Goal: Information Seeking & Learning: Check status

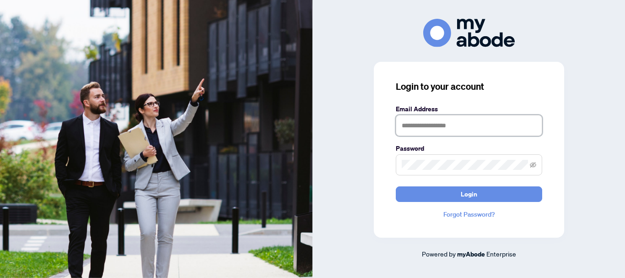
click at [418, 118] on input "text" at bounding box center [469, 125] width 147 height 21
type input "**********"
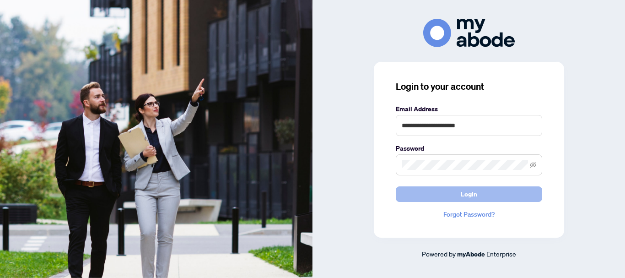
click at [481, 191] on button "Login" at bounding box center [469, 194] width 147 height 16
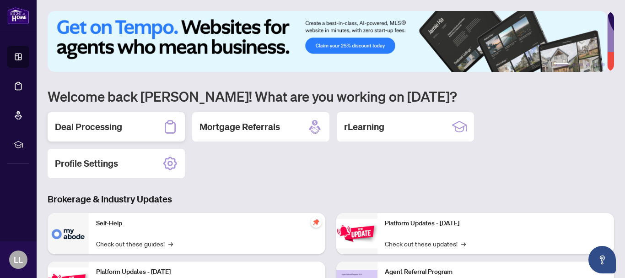
click at [98, 124] on h2 "Deal Processing" at bounding box center [88, 126] width 67 height 13
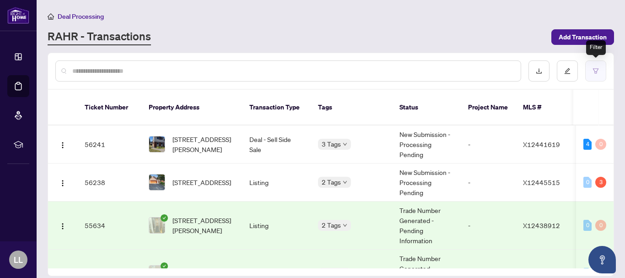
click at [593, 73] on icon "filter" at bounding box center [596, 71] width 6 height 6
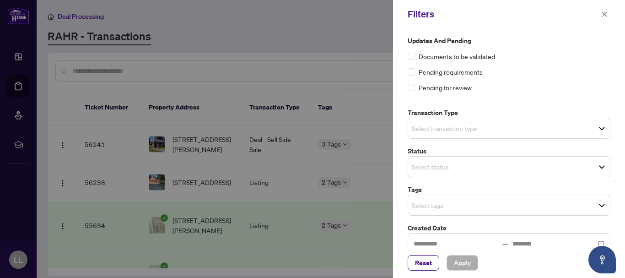
click at [600, 132] on div "Select transaction type" at bounding box center [509, 128] width 203 height 21
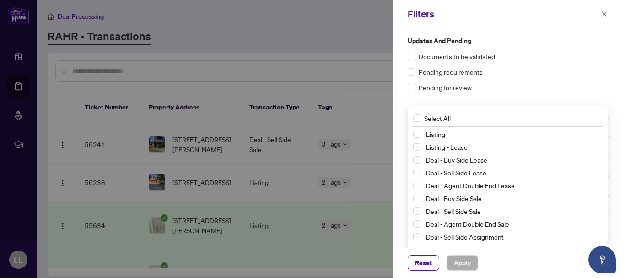
click at [581, 100] on div at bounding box center [509, 100] width 208 height 0
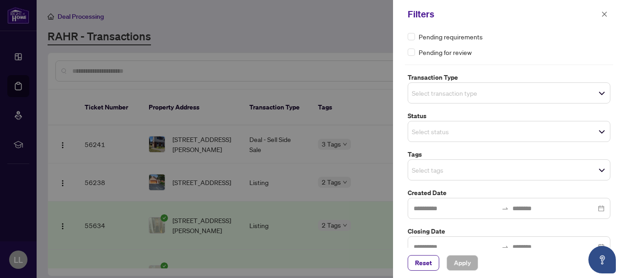
scroll to position [52, 0]
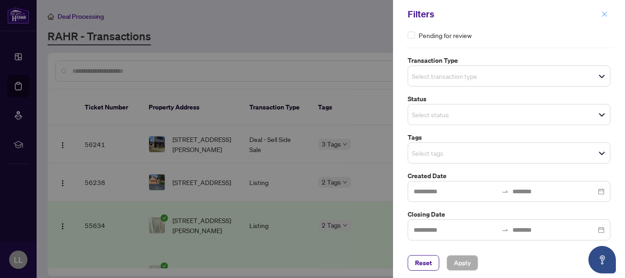
click at [603, 13] on icon "close" at bounding box center [605, 13] width 5 height 5
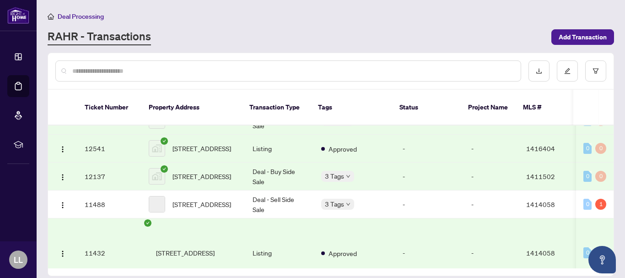
scroll to position [1820, 0]
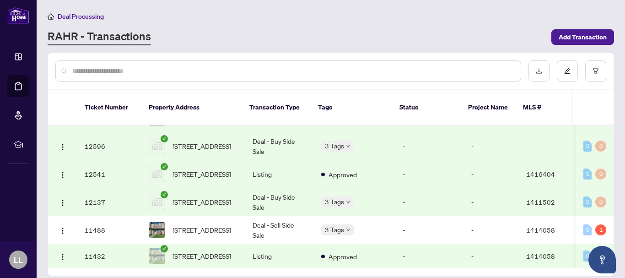
click at [89, 68] on input "text" at bounding box center [292, 71] width 441 height 10
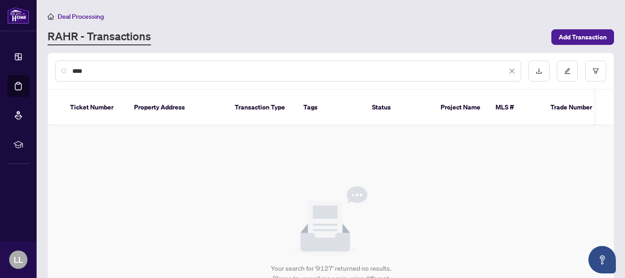
scroll to position [0, 0]
type input "****"
click at [593, 74] on icon "filter" at bounding box center [596, 71] width 6 height 6
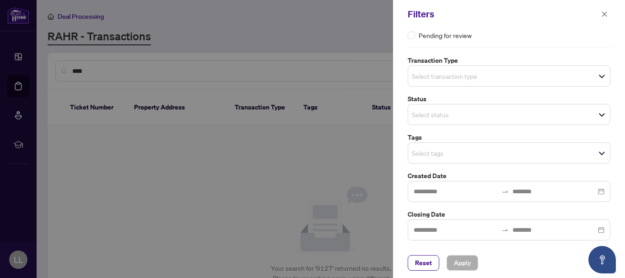
click at [597, 79] on span "Select transaction type" at bounding box center [509, 76] width 202 height 13
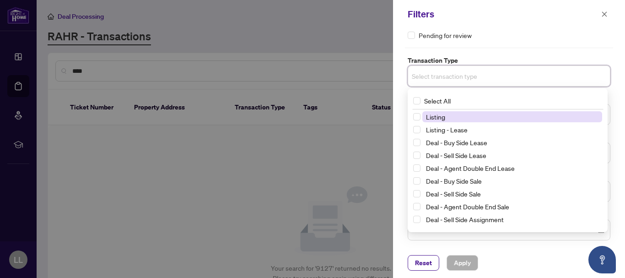
click at [587, 38] on div "Pending for review" at bounding box center [509, 35] width 203 height 10
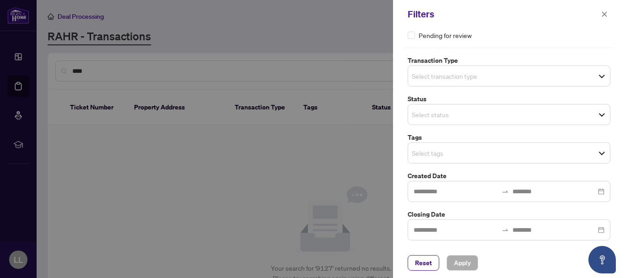
click at [597, 77] on span "Select transaction type" at bounding box center [509, 76] width 202 height 13
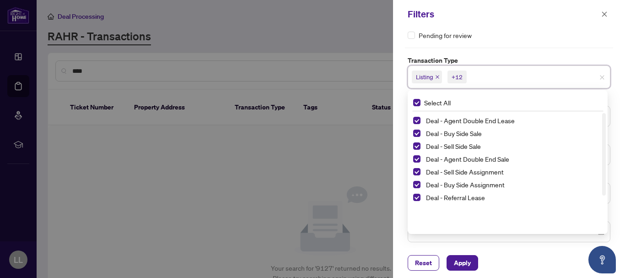
scroll to position [54, 0]
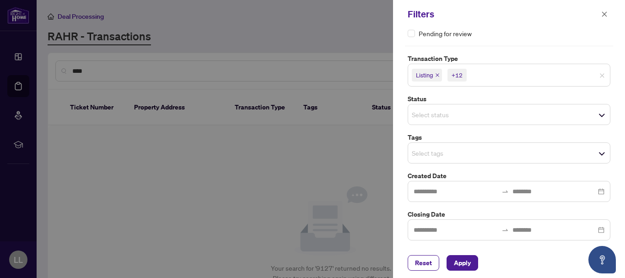
click at [585, 38] on div "Updates and Pending Documents to be validated Pending requirements Pending for …" at bounding box center [509, 111] width 208 height 259
click at [597, 117] on div "Select status Select All 1 Draft New Submission - Processing Pending Pending In…" at bounding box center [509, 114] width 203 height 21
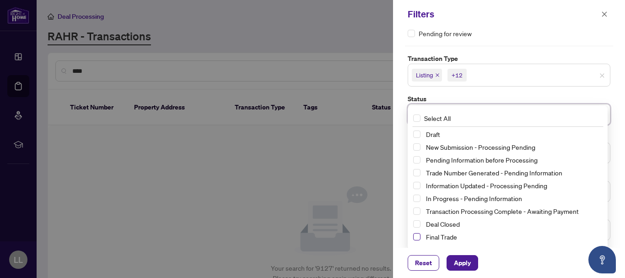
click at [418, 236] on span "Select Final Trade" at bounding box center [416, 236] width 7 height 7
click at [417, 224] on span "Select Deal Closed" at bounding box center [416, 223] width 7 height 7
click at [466, 266] on span "Apply" at bounding box center [462, 262] width 17 height 15
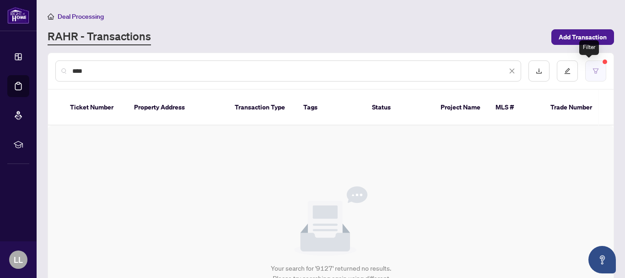
click at [593, 69] on icon "filter" at bounding box center [596, 71] width 6 height 6
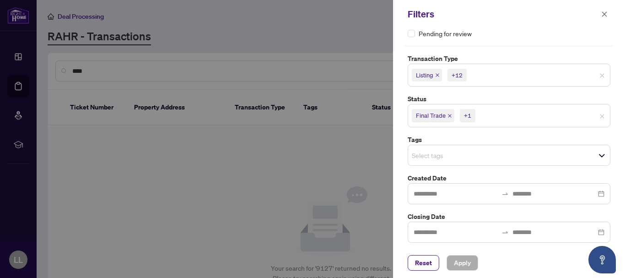
click at [601, 156] on div "Select tags" at bounding box center [509, 155] width 203 height 21
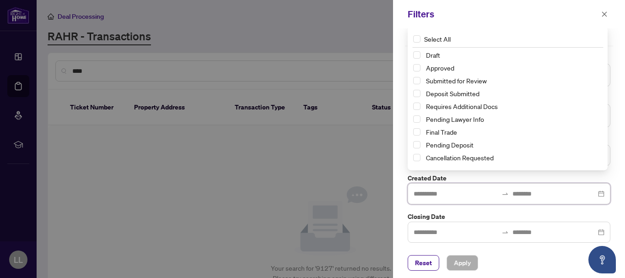
click at [451, 195] on input at bounding box center [456, 194] width 84 height 10
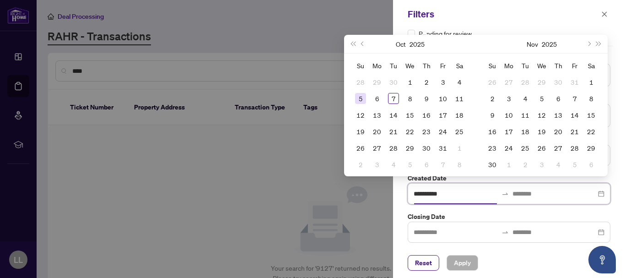
type input "**********"
click at [363, 44] on span "Previous month (PageUp)" at bounding box center [363, 44] width 5 height 5
click at [363, 45] on span "Previous month (PageUp)" at bounding box center [363, 44] width 5 height 5
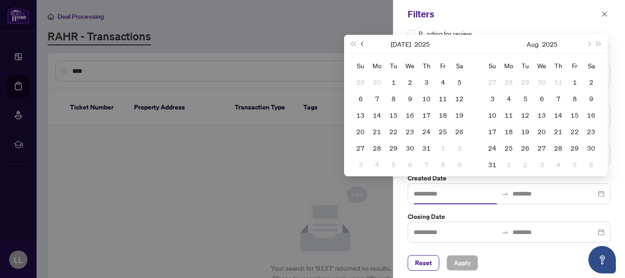
click at [363, 45] on span "Previous month (PageUp)" at bounding box center [363, 44] width 5 height 5
type input "**********"
click at [391, 81] on div "1" at bounding box center [393, 81] width 11 height 11
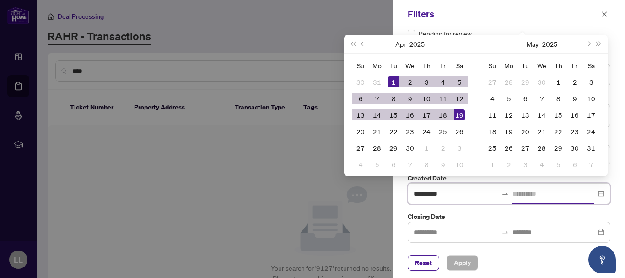
type input "**********"
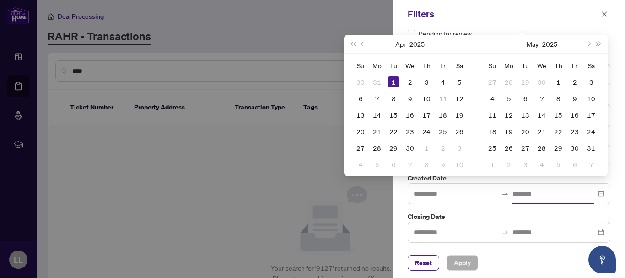
click at [505, 11] on div "Filters" at bounding box center [503, 14] width 191 height 14
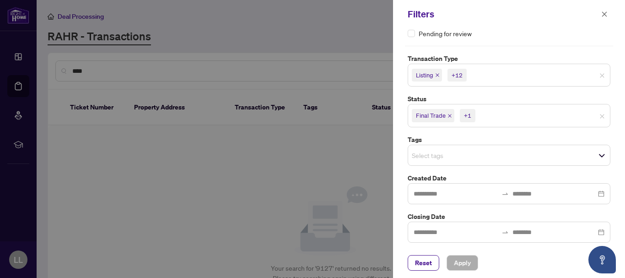
scroll to position [56, 0]
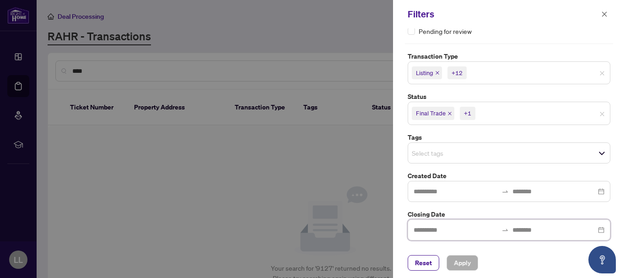
click at [437, 230] on input at bounding box center [456, 230] width 84 height 10
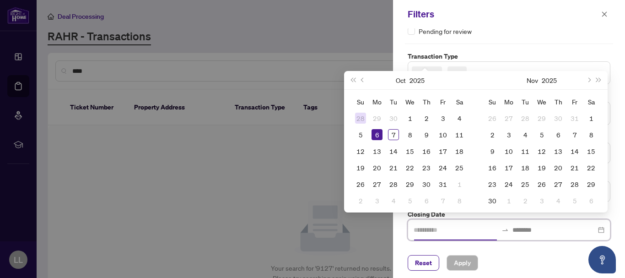
type input "**********"
click at [355, 80] on span "Last year (Control + left)" at bounding box center [353, 80] width 5 height 5
click at [363, 79] on span "Previous month (PageUp)" at bounding box center [363, 80] width 5 height 5
click at [591, 78] on button "Next month (PageDown)" at bounding box center [589, 80] width 10 height 18
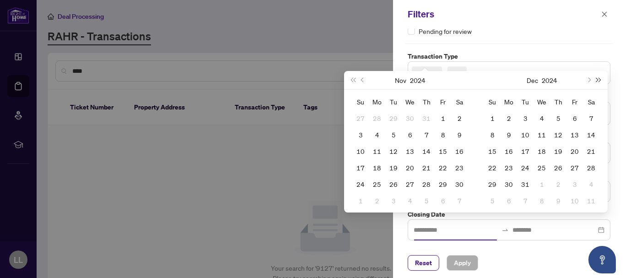
click at [601, 79] on span "Next year (Control + right)" at bounding box center [599, 80] width 5 height 5
type input "**********"
click at [353, 79] on span "Last year (Control + left)" at bounding box center [353, 80] width 5 height 5
click at [351, 79] on span "Last year (Control + left)" at bounding box center [353, 80] width 5 height 5
click at [365, 79] on button "Previous month (PageUp)" at bounding box center [363, 80] width 10 height 18
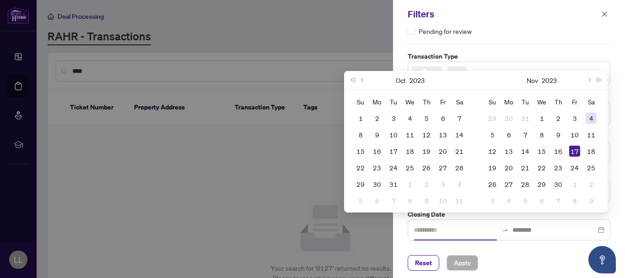
type input "**********"
click at [597, 81] on span "Next year (Control + right)" at bounding box center [599, 80] width 5 height 5
click at [600, 78] on button "Next year (Control + right)" at bounding box center [599, 80] width 10 height 18
type input "**********"
click at [402, 79] on button "Oct" at bounding box center [401, 80] width 10 height 18
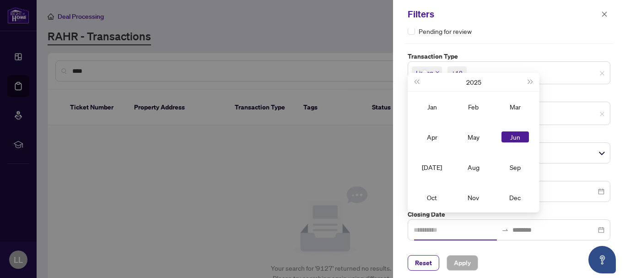
click at [518, 137] on div "Jun" at bounding box center [515, 136] width 27 height 11
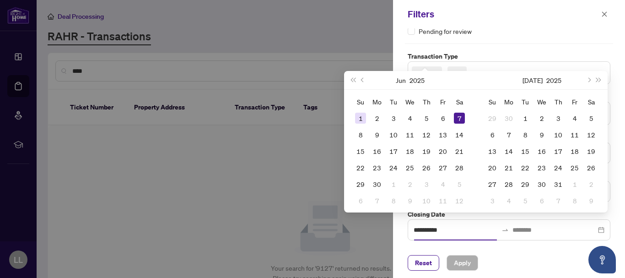
type input "**********"
click at [361, 116] on div "1" at bounding box center [360, 118] width 11 height 11
type input "**********"
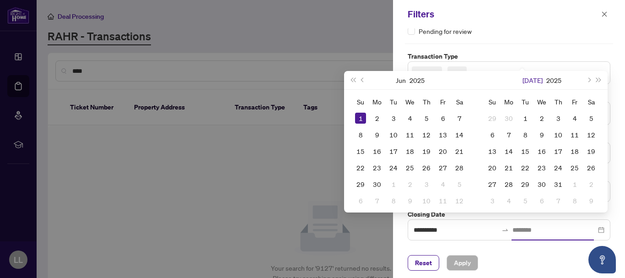
click at [534, 80] on button "Jul" at bounding box center [533, 80] width 20 height 18
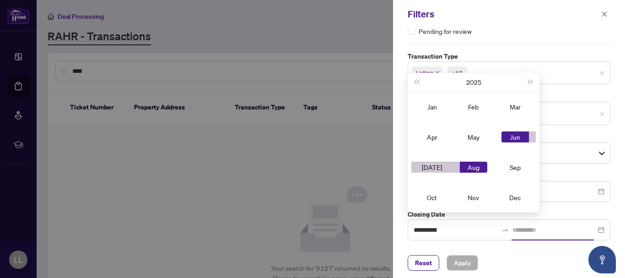
click at [478, 167] on div "Aug" at bounding box center [473, 167] width 27 height 11
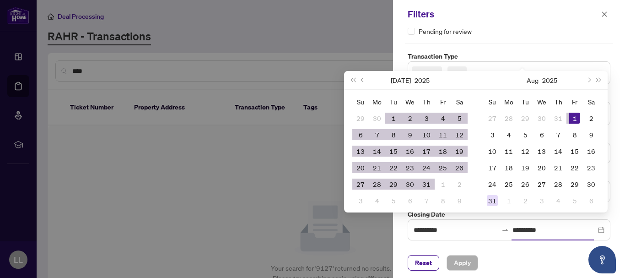
type input "**********"
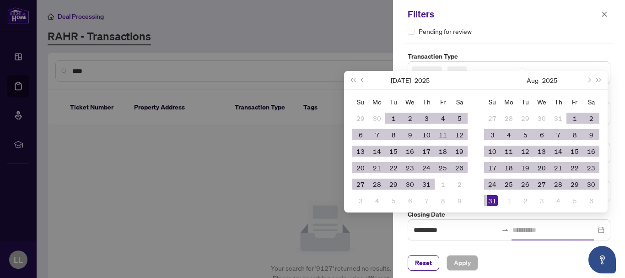
click at [490, 198] on div "31" at bounding box center [492, 200] width 11 height 11
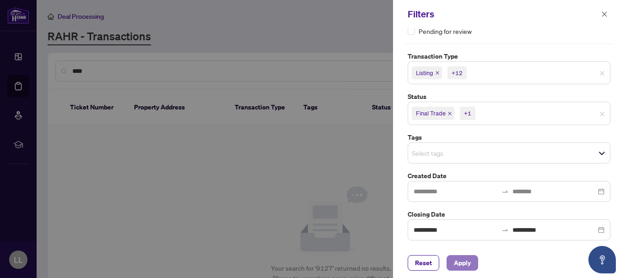
click at [464, 263] on span "Apply" at bounding box center [462, 262] width 17 height 15
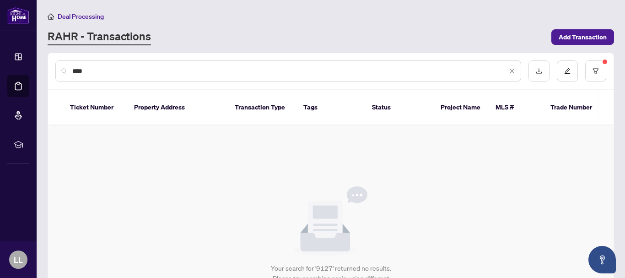
click at [107, 74] on input "****" at bounding box center [289, 71] width 435 height 10
type input "*"
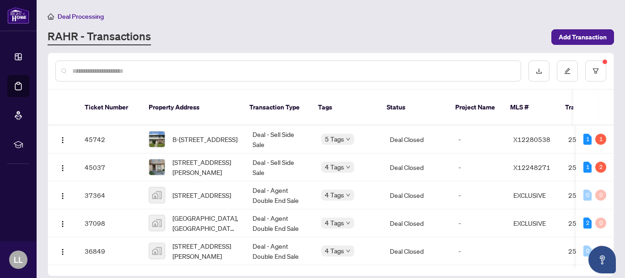
click at [136, 67] on input "text" at bounding box center [292, 71] width 441 height 10
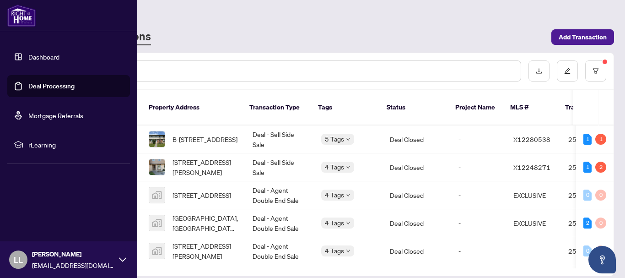
click at [46, 55] on link "Dashboard" at bounding box center [43, 57] width 31 height 8
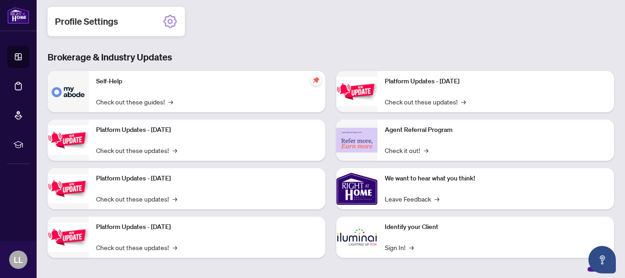
scroll to position [146, 0]
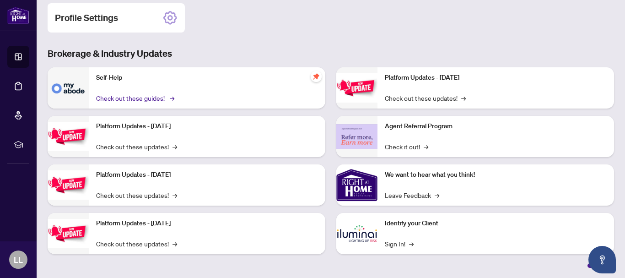
click at [120, 97] on link "Check out these guides! →" at bounding box center [134, 98] width 77 height 10
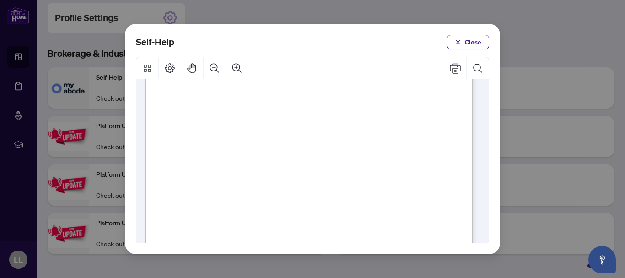
scroll to position [60, 0]
click at [474, 43] on span "Close" at bounding box center [473, 42] width 16 height 15
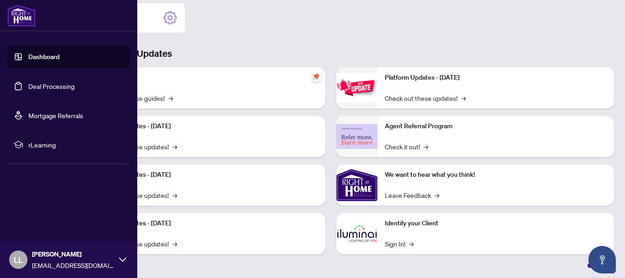
click at [28, 57] on link "Dashboard" at bounding box center [43, 57] width 31 height 8
click at [28, 56] on link "Dashboard" at bounding box center [43, 57] width 31 height 8
click at [36, 84] on link "Deal Processing" at bounding box center [51, 86] width 46 height 8
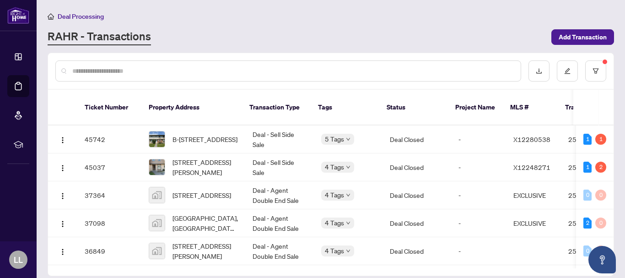
click at [141, 75] on input "text" at bounding box center [292, 71] width 441 height 10
click at [598, 67] on button "button" at bounding box center [596, 70] width 21 height 21
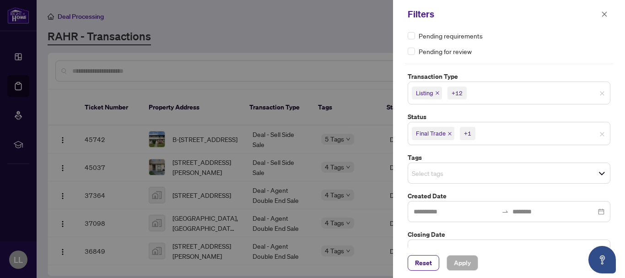
scroll to position [56, 0]
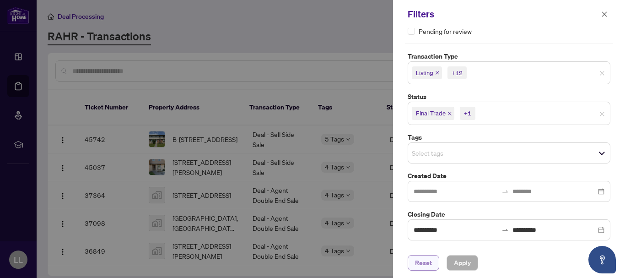
click at [423, 267] on span "Reset" at bounding box center [423, 262] width 17 height 15
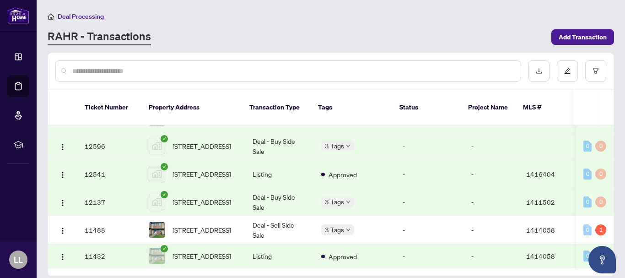
scroll to position [1820, 0]
click at [93, 244] on td "11432" at bounding box center [109, 256] width 64 height 24
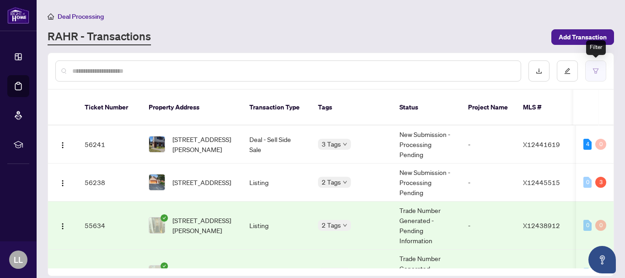
click at [596, 70] on icon "filter" at bounding box center [596, 71] width 6 height 6
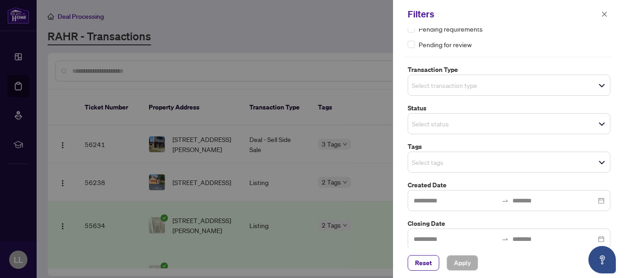
scroll to position [52, 0]
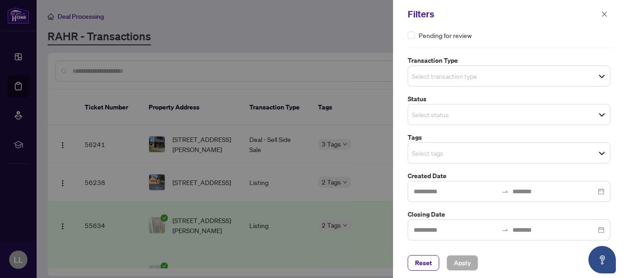
click at [601, 76] on span "Select transaction type" at bounding box center [509, 76] width 202 height 13
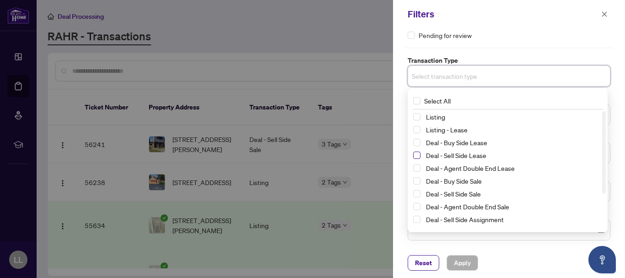
click at [418, 153] on span "Select Deal - Sell Side Lease" at bounding box center [416, 155] width 7 height 7
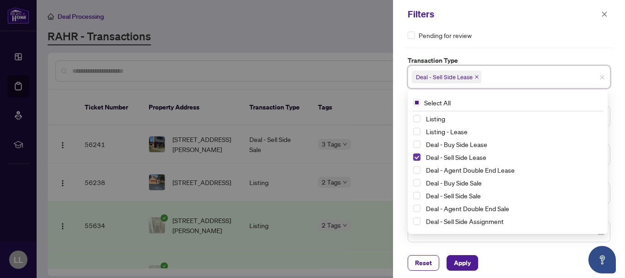
click at [418, 153] on span "Select Deal - Sell Side Lease" at bounding box center [416, 156] width 7 height 7
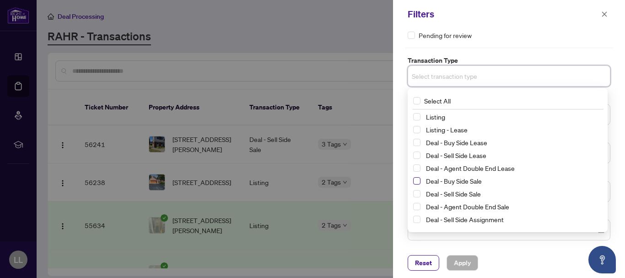
click at [416, 180] on span "Select Deal - Buy Side Sale" at bounding box center [416, 180] width 7 height 7
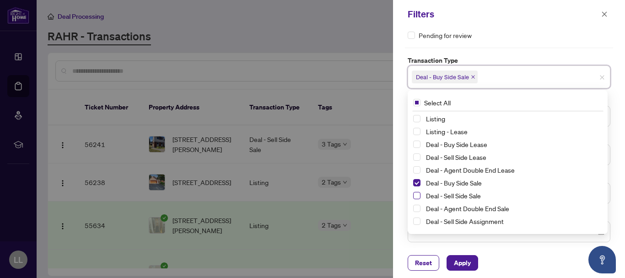
click at [417, 195] on span "Select Deal - Sell Side Sale" at bounding box center [416, 195] width 7 height 7
click at [416, 207] on span "Select Deal - Agent Double End Sale" at bounding box center [416, 208] width 7 height 7
click at [464, 259] on span "Apply" at bounding box center [462, 262] width 17 height 15
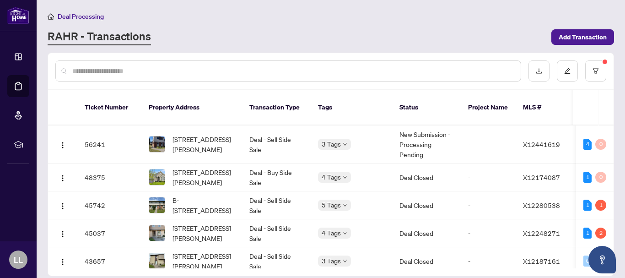
click at [603, 63] on sup at bounding box center [605, 62] width 5 height 5
click at [602, 63] on button "button" at bounding box center [596, 70] width 21 height 21
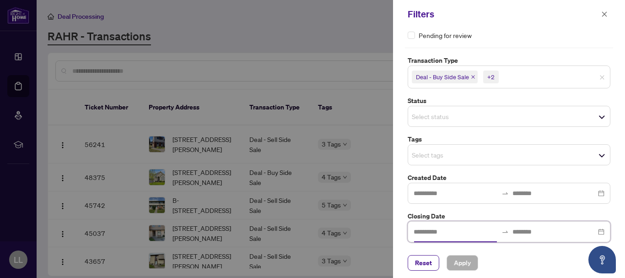
click at [435, 233] on input at bounding box center [456, 232] width 84 height 10
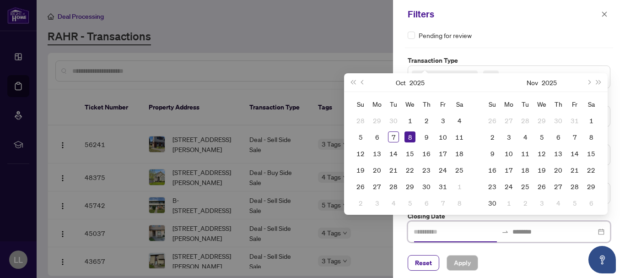
type input "**********"
click at [403, 82] on button "Oct" at bounding box center [401, 82] width 10 height 18
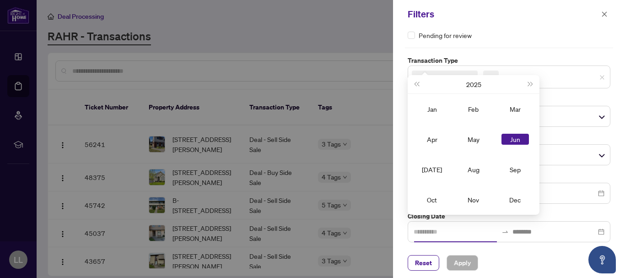
click at [517, 141] on div "Jun" at bounding box center [515, 139] width 27 height 11
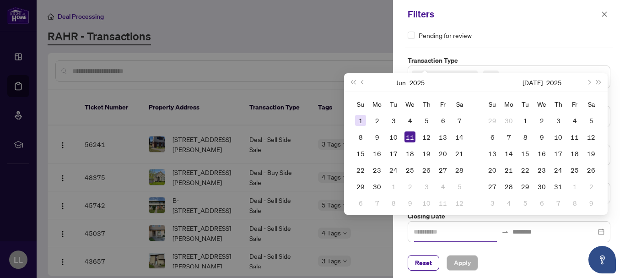
type input "**********"
click at [362, 119] on div "1" at bounding box center [360, 120] width 11 height 11
type input "**********"
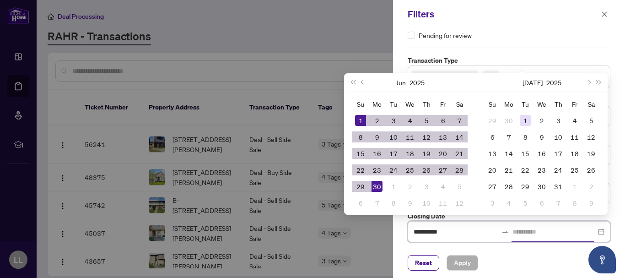
type input "**********"
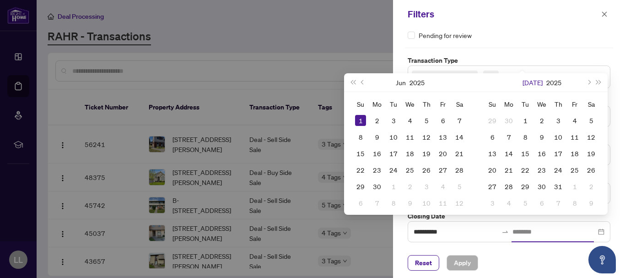
click at [533, 83] on button "Jul" at bounding box center [533, 82] width 20 height 18
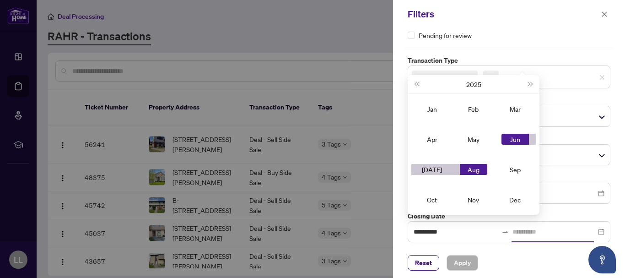
click at [476, 167] on div "Aug" at bounding box center [473, 169] width 27 height 11
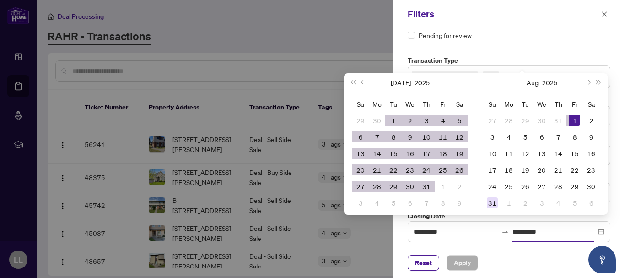
type input "**********"
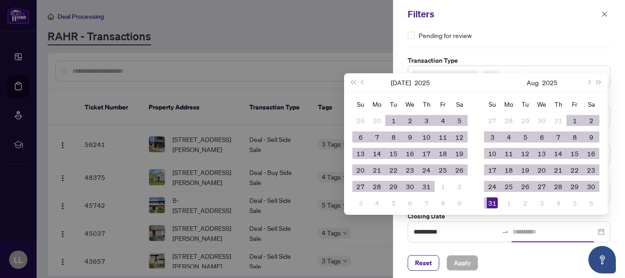
click at [490, 204] on div "31" at bounding box center [492, 202] width 11 height 11
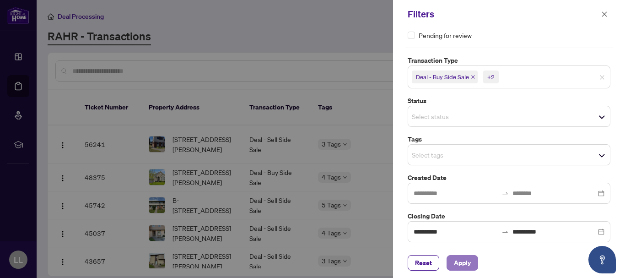
click at [471, 262] on span "Apply" at bounding box center [462, 262] width 17 height 15
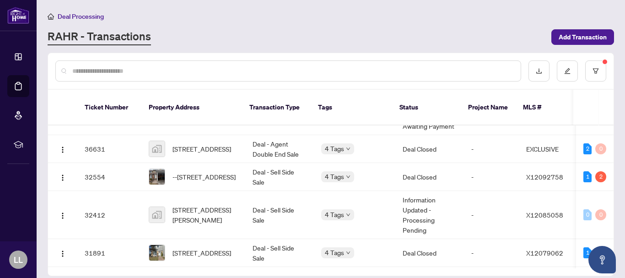
scroll to position [443, 0]
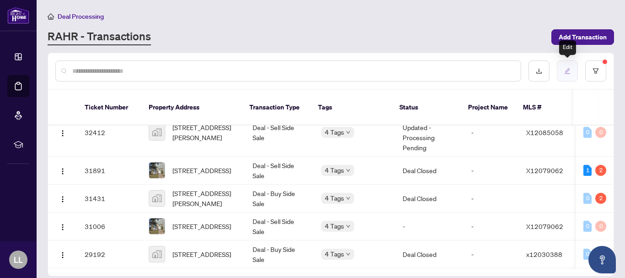
click at [567, 70] on icon "edit" at bounding box center [568, 71] width 6 height 6
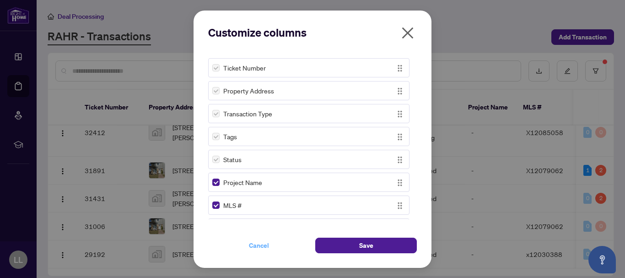
click at [260, 245] on span "Cancel" at bounding box center [259, 245] width 20 height 15
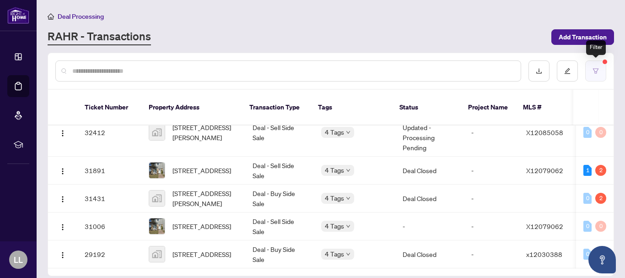
click at [597, 74] on icon "filter" at bounding box center [596, 71] width 6 height 6
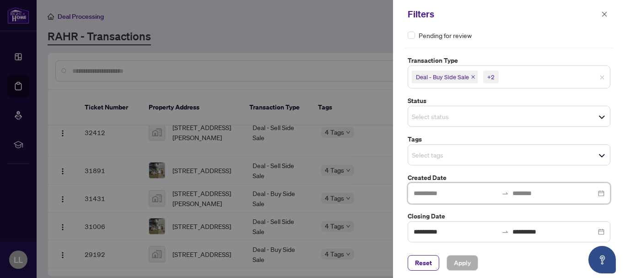
click at [442, 192] on input at bounding box center [456, 193] width 84 height 10
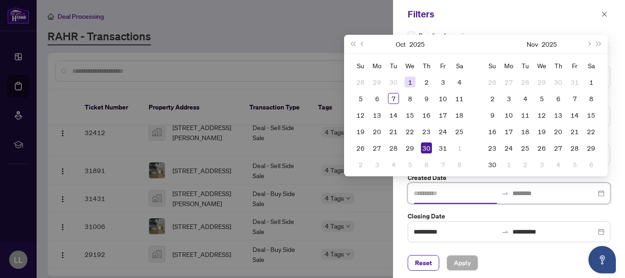
type input "**********"
click at [399, 44] on button "Oct" at bounding box center [401, 44] width 10 height 18
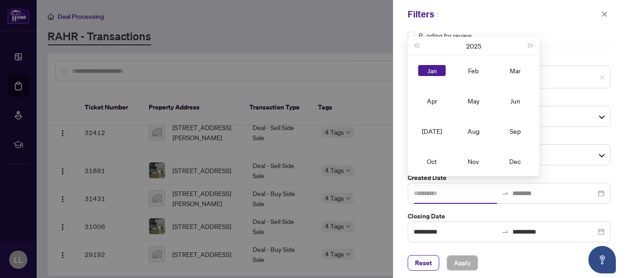
click at [434, 69] on div "Jan" at bounding box center [431, 70] width 27 height 11
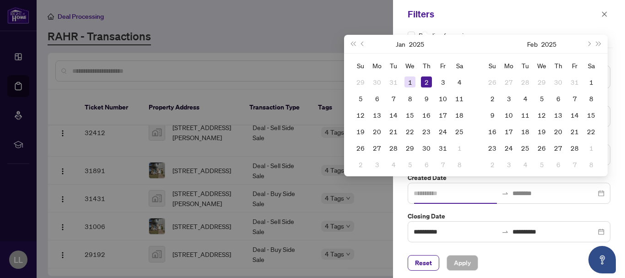
type input "**********"
click at [409, 83] on div "1" at bounding box center [410, 81] width 11 height 11
type input "**********"
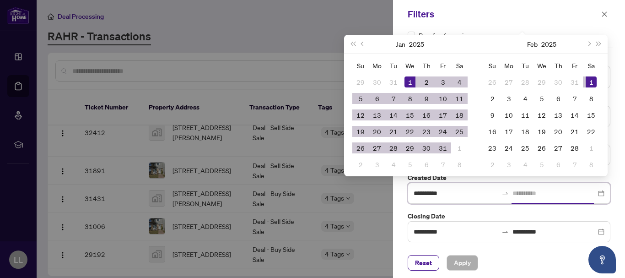
type input "**********"
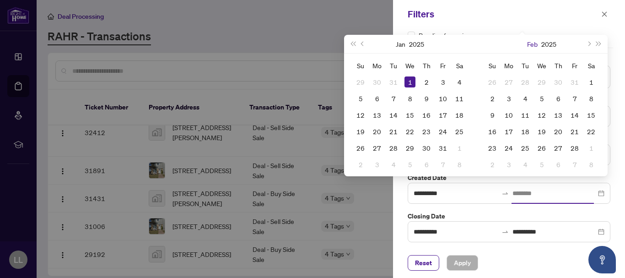
click at [533, 41] on button "Feb" at bounding box center [532, 44] width 11 height 18
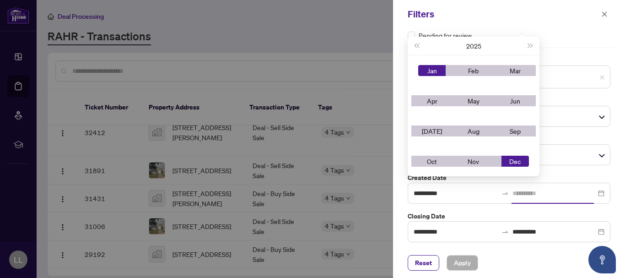
click at [520, 161] on div "Dec" at bounding box center [515, 161] width 27 height 11
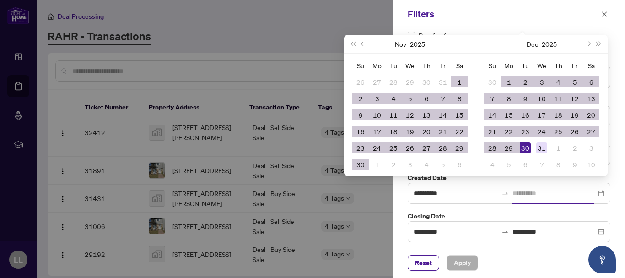
type input "**********"
click at [543, 149] on div "31" at bounding box center [542, 147] width 11 height 11
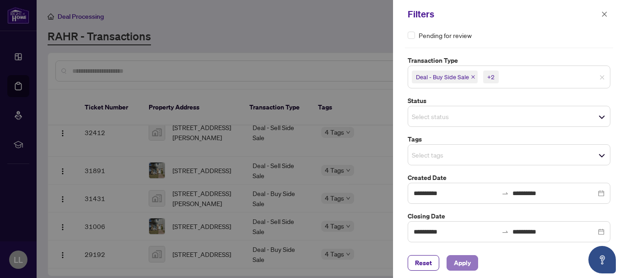
click at [468, 266] on span "Apply" at bounding box center [462, 262] width 17 height 15
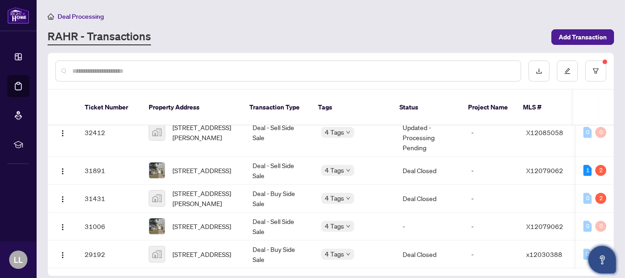
click at [602, 259] on icon "Open asap" at bounding box center [602, 258] width 5 height 6
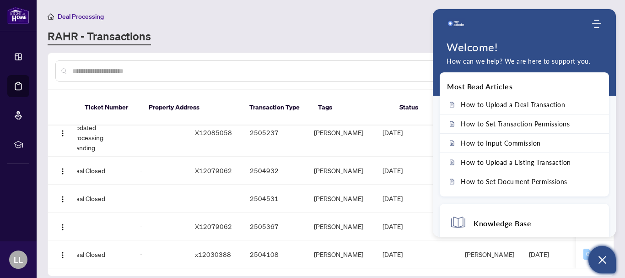
scroll to position [0, 331]
click at [603, 260] on icon "Open asap" at bounding box center [603, 260] width 8 height 8
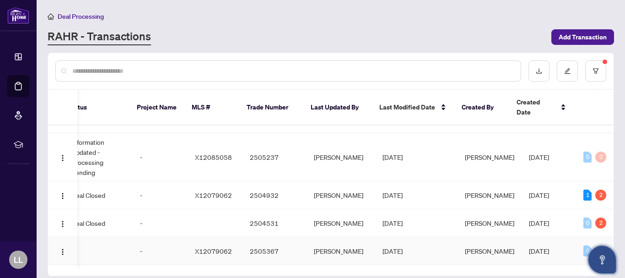
scroll to position [443, 331]
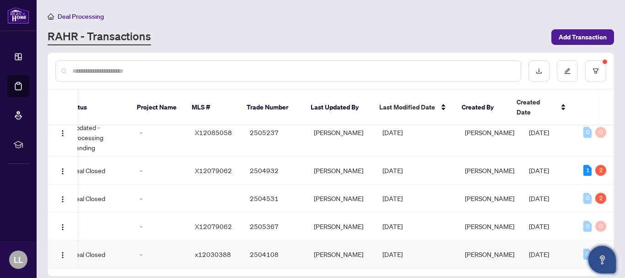
click at [461, 158] on td "Lloyd Lefebvre" at bounding box center [490, 171] width 64 height 28
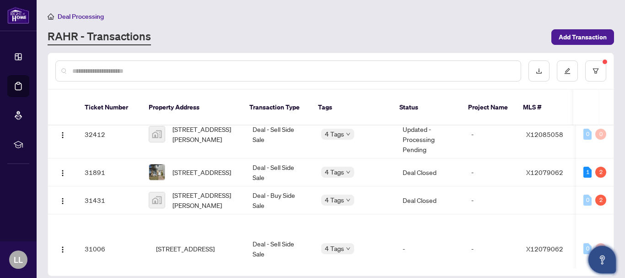
scroll to position [443, 0]
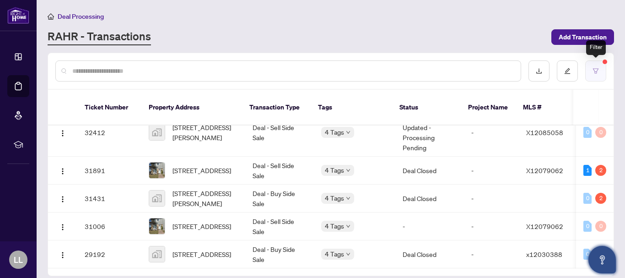
click at [598, 66] on button "button" at bounding box center [596, 70] width 21 height 21
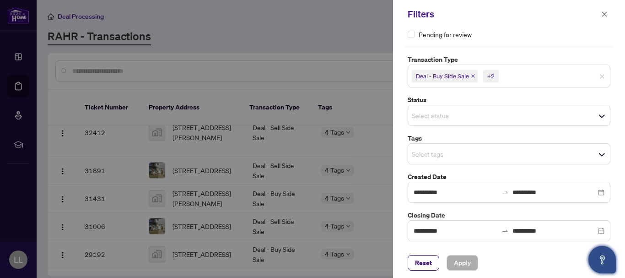
scroll to position [54, 0]
click at [308, 2] on div at bounding box center [312, 139] width 625 height 278
click at [603, 16] on icon "close" at bounding box center [605, 13] width 5 height 5
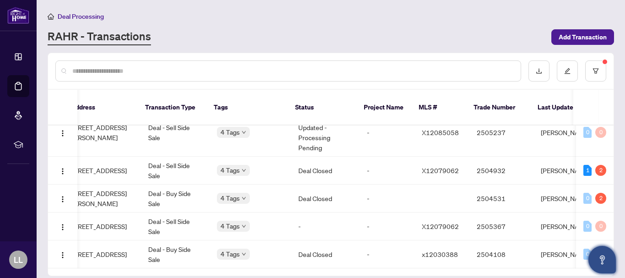
scroll to position [0, 0]
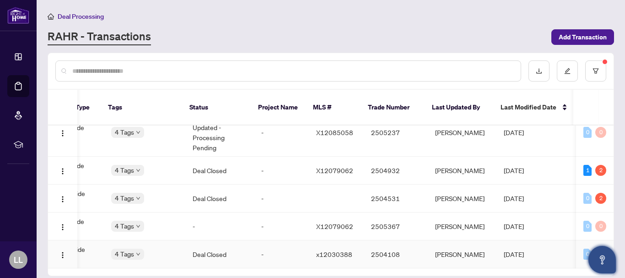
drag, startPoint x: 527, startPoint y: 254, endPoint x: 551, endPoint y: 254, distance: 23.8
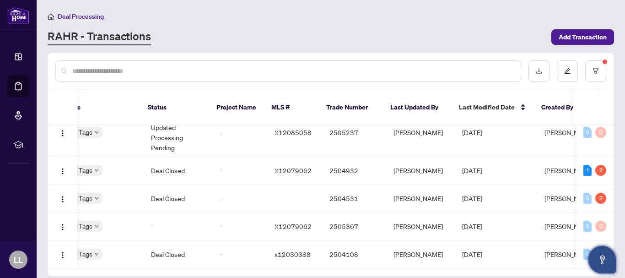
scroll to position [0, 252]
drag, startPoint x: 556, startPoint y: 255, endPoint x: 588, endPoint y: 252, distance: 31.8
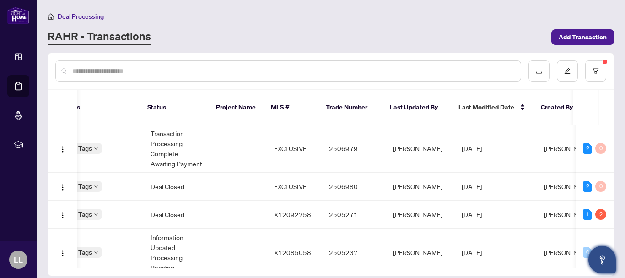
click at [615, 239] on main "Deal Processing RAHR - Transactions Add Transaction Ticket Number Property Addr…" at bounding box center [331, 139] width 589 height 278
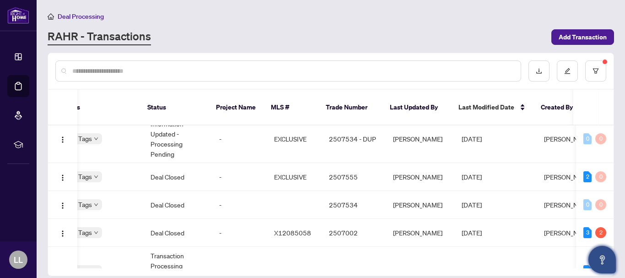
click at [614, 238] on div "Ticket Number Property Address Transaction Type Tags Status Project Name MLS # …" at bounding box center [331, 164] width 567 height 223
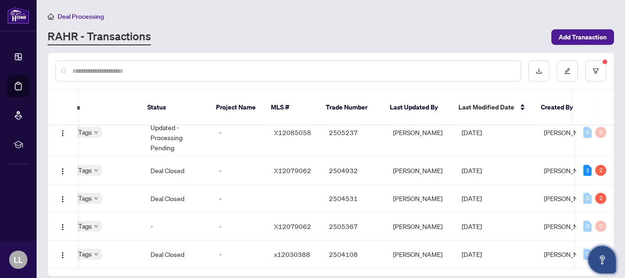
click at [618, 275] on main "Deal Processing RAHR - Transactions Add Transaction Ticket Number Property Addr…" at bounding box center [331, 139] width 589 height 278
click at [169, 187] on td "Deal Closed" at bounding box center [177, 199] width 69 height 28
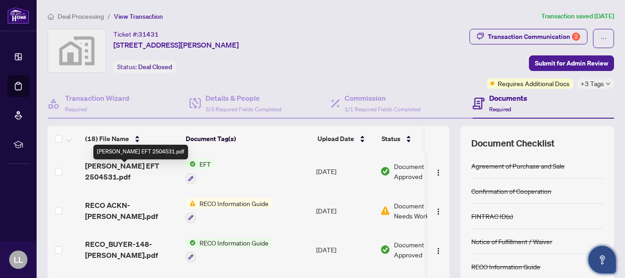
click at [152, 170] on span "Lloyd EFT 2504531.pdf" at bounding box center [131, 171] width 93 height 22
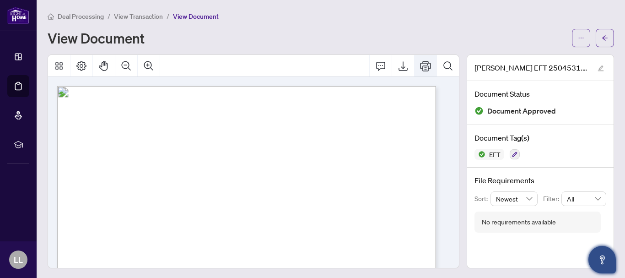
click at [423, 67] on icon "Print" at bounding box center [425, 65] width 11 height 11
click at [603, 36] on button "button" at bounding box center [605, 38] width 18 height 18
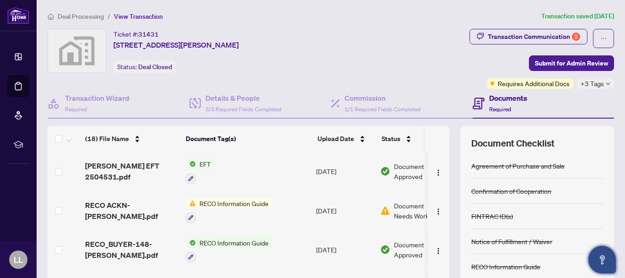
click at [317, 17] on ol "Deal Processing / View Transaction" at bounding box center [293, 16] width 490 height 11
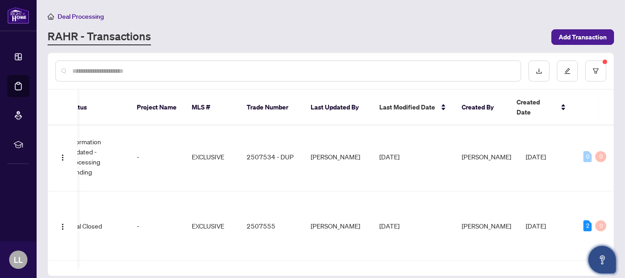
scroll to position [233, 331]
click at [542, 226] on td "May/30/2025" at bounding box center [551, 225] width 64 height 69
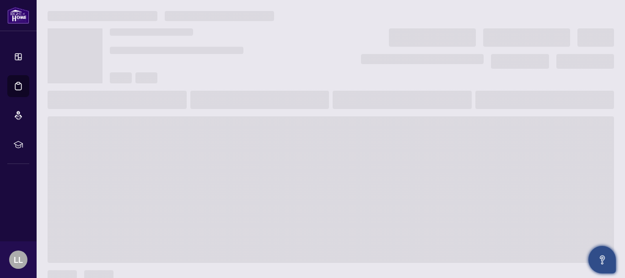
scroll to position [14, 0]
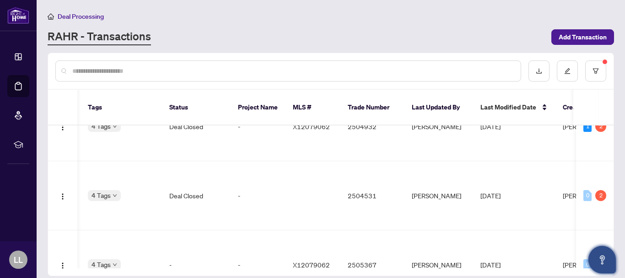
scroll to position [0, 224]
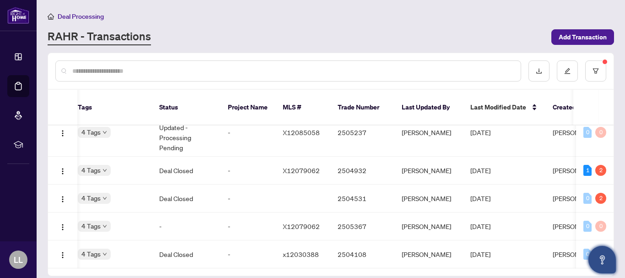
click at [352, 189] on td "2504531" at bounding box center [363, 199] width 64 height 28
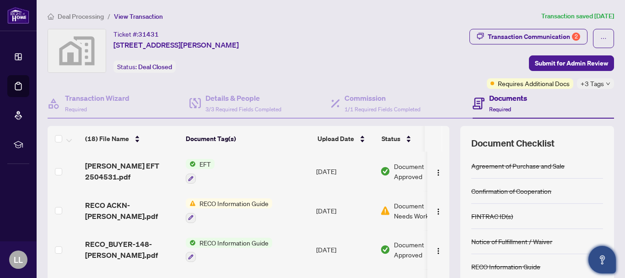
click at [151, 174] on span "Lloyd EFT 2504531.pdf" at bounding box center [131, 171] width 93 height 22
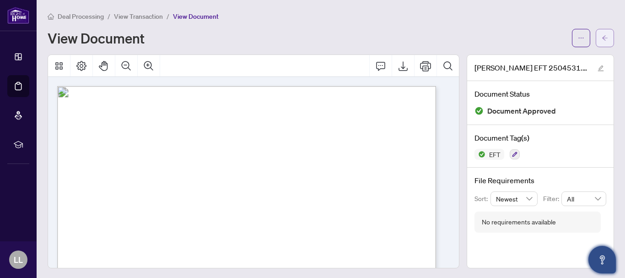
click at [602, 37] on icon "arrow-left" at bounding box center [605, 38] width 6 height 6
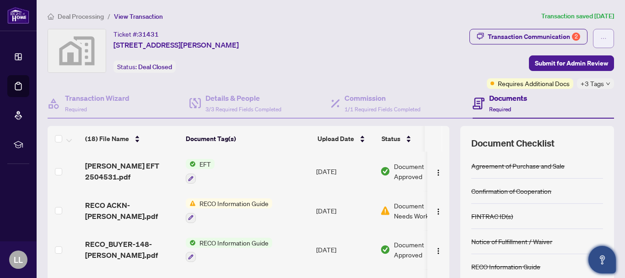
click at [601, 36] on icon "ellipsis" at bounding box center [604, 38] width 6 height 6
click at [268, 56] on div "Ticket #: 31431 148 McClintock Way, Kanata, ON, Canada Status: Deal Closed" at bounding box center [200, 51] width 305 height 44
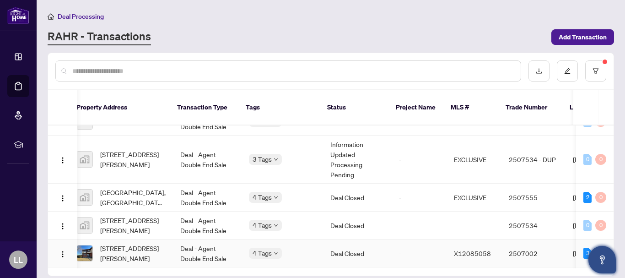
scroll to position [0, 88]
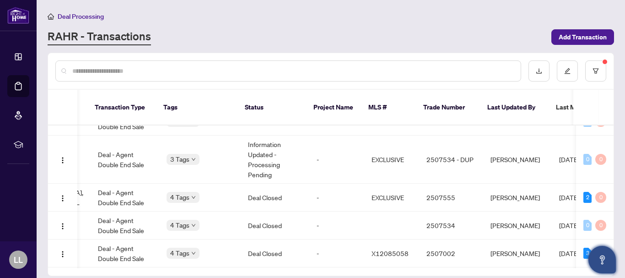
click at [572, 260] on div "Ticket Number Property Address Transaction Type Tags Status Project Name MLS # …" at bounding box center [331, 183] width 566 height 186
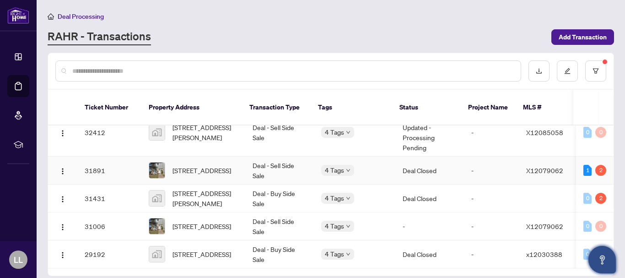
click at [96, 157] on td "31891" at bounding box center [109, 171] width 64 height 28
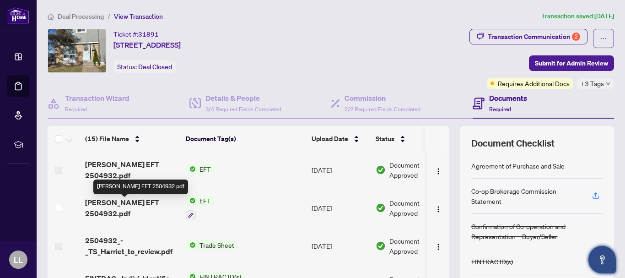
click at [132, 205] on span "Lloyd EFT 2504932.pdf" at bounding box center [131, 208] width 93 height 22
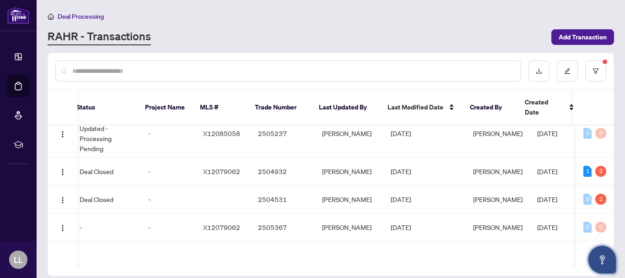
scroll to position [0, 316]
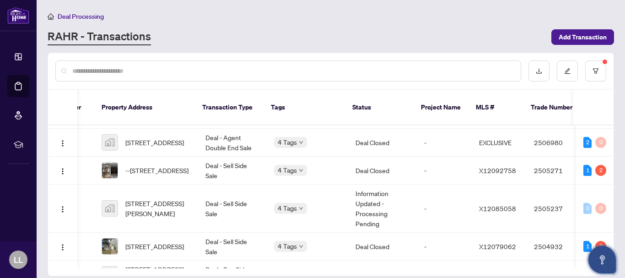
click at [160, 165] on span "--16 Paddington N/A, Ottawa, Ontario K1V 0S8, Canada" at bounding box center [156, 170] width 63 height 10
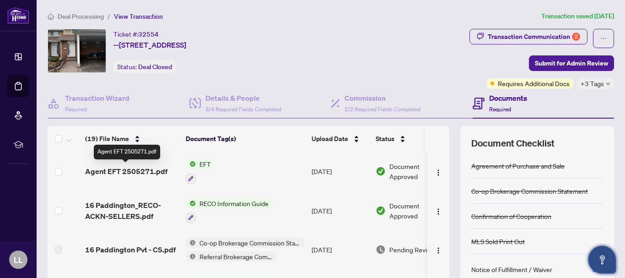
click at [151, 168] on span "Agent EFT 2505271.pdf" at bounding box center [126, 171] width 82 height 11
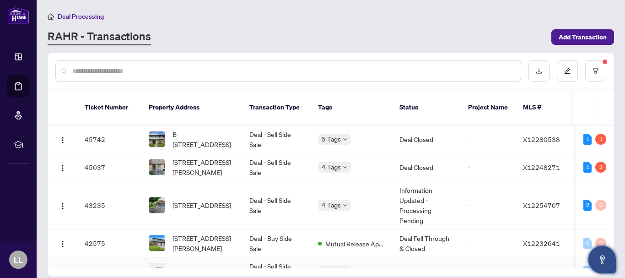
click at [517, 257] on td at bounding box center [543, 271] width 55 height 28
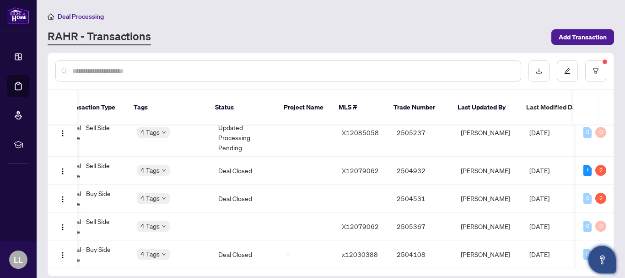
scroll to position [0, 173]
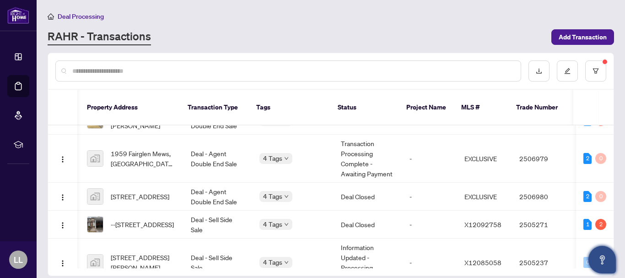
click at [147, 191] on span "1987 Greenway Park Lane, Gloucester, ON, Canada" at bounding box center [140, 196] width 59 height 10
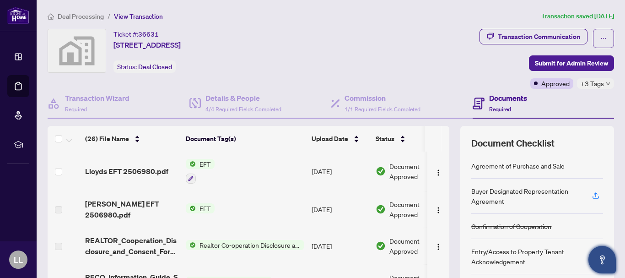
click at [149, 172] on span "Lloyds EFT 2506980.pdf" at bounding box center [126, 171] width 83 height 11
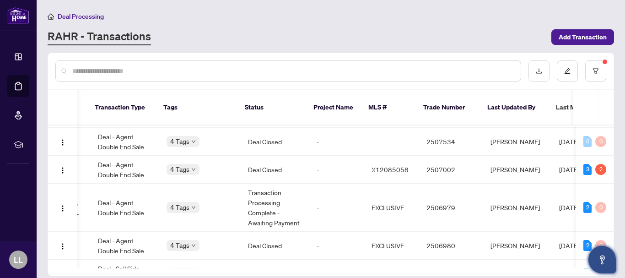
scroll to position [0, 149]
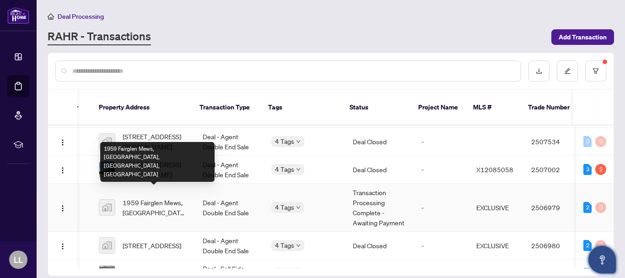
click at [154, 197] on span "1959 Fairglen Mews, Ottawa, ON, Canada" at bounding box center [155, 207] width 65 height 20
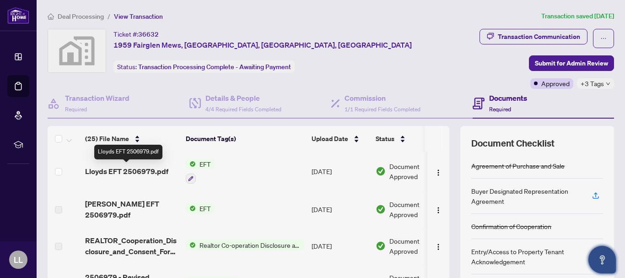
click at [144, 171] on span "Lloyds EFT 2506979.pdf" at bounding box center [126, 171] width 83 height 11
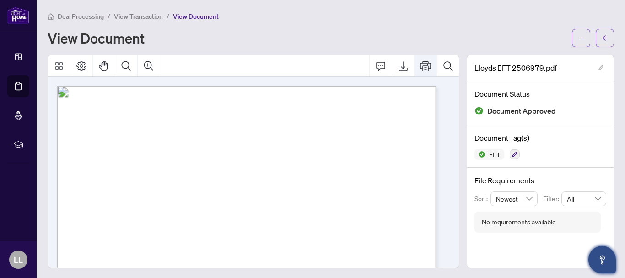
click at [420, 65] on icon "Print" at bounding box center [425, 66] width 11 height 10
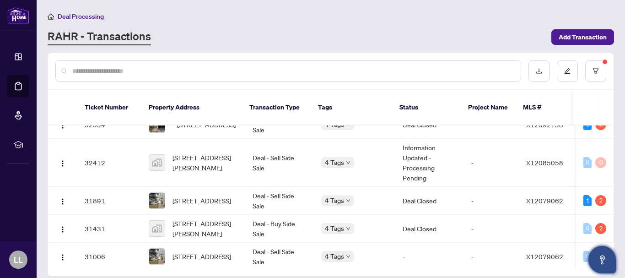
scroll to position [443, 0]
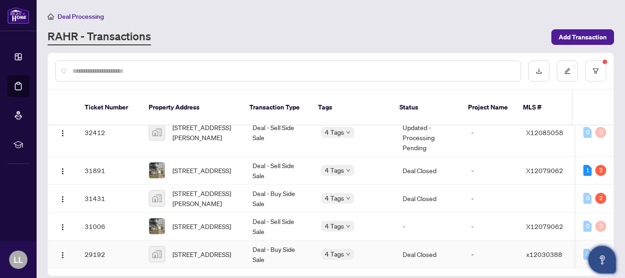
click at [489, 255] on td "-" at bounding box center [491, 254] width 55 height 28
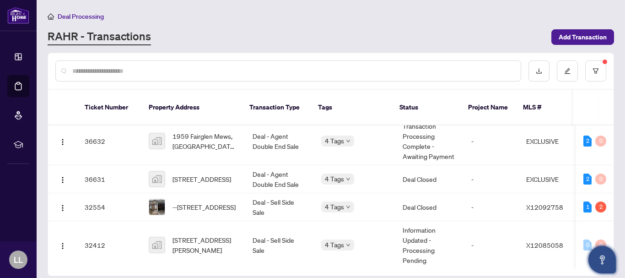
scroll to position [328, 0]
click at [96, 167] on td "36631" at bounding box center [109, 179] width 64 height 28
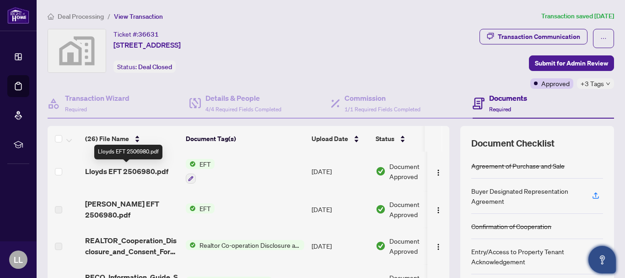
click at [109, 171] on span "Lloyds EFT 2506980.pdf" at bounding box center [126, 171] width 83 height 11
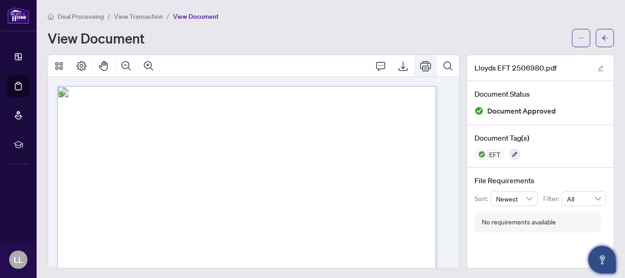
click at [420, 63] on icon "Print" at bounding box center [425, 66] width 11 height 10
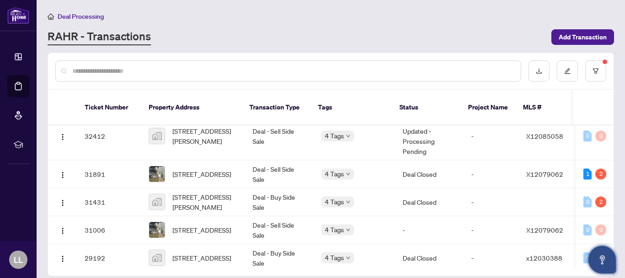
scroll to position [443, 0]
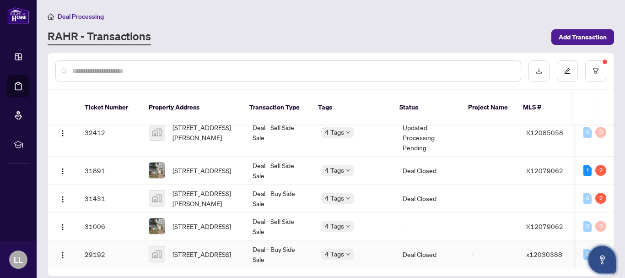
click at [474, 253] on td "-" at bounding box center [491, 254] width 55 height 28
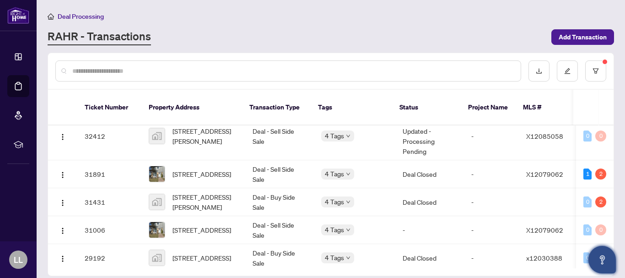
scroll to position [443, 0]
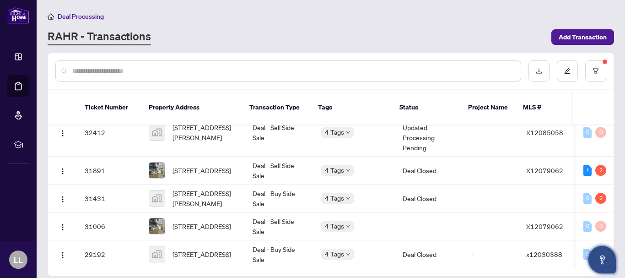
click at [563, 258] on div "Ticket Number Property Address Transaction Type Tags Status Project Name MLS # …" at bounding box center [331, 183] width 566 height 186
click at [556, 255] on td "x12030388" at bounding box center [546, 254] width 55 height 28
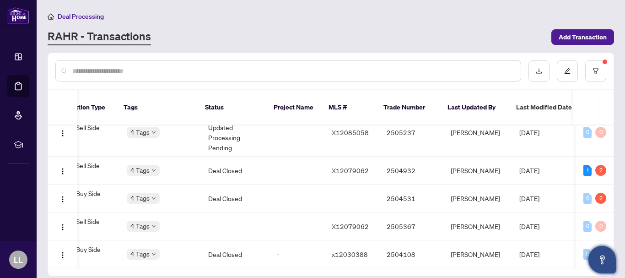
scroll to position [0, 212]
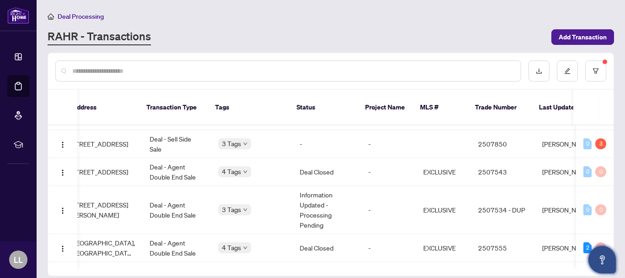
click at [114, 167] on span "2323 Orient Park Drive, Ottawa, ON, Canada" at bounding box center [99, 172] width 59 height 10
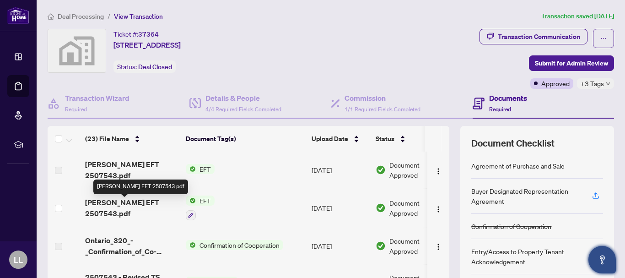
click at [139, 209] on span "Lloyd EFT 2507543.pdf" at bounding box center [131, 208] width 93 height 22
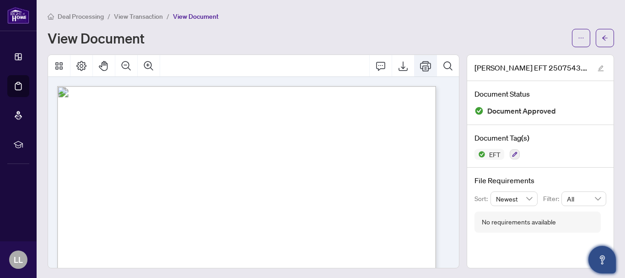
click at [420, 67] on icon "Print" at bounding box center [425, 65] width 11 height 11
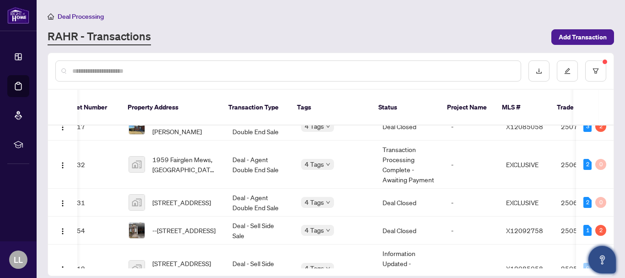
scroll to position [304, 21]
click at [440, 259] on div "Ticket Number Property Address Transaction Type Tags Status Project Name MLS # …" at bounding box center [331, 183] width 566 height 186
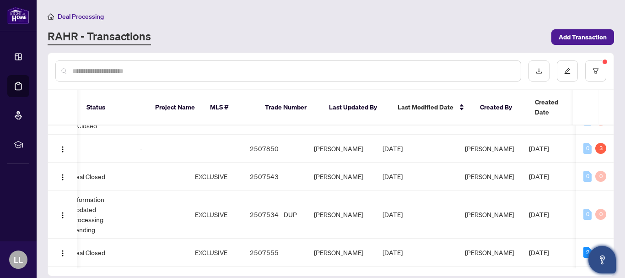
scroll to position [0, 331]
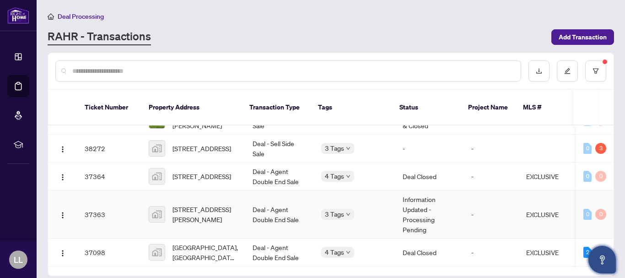
click at [94, 204] on td "37363" at bounding box center [109, 214] width 64 height 48
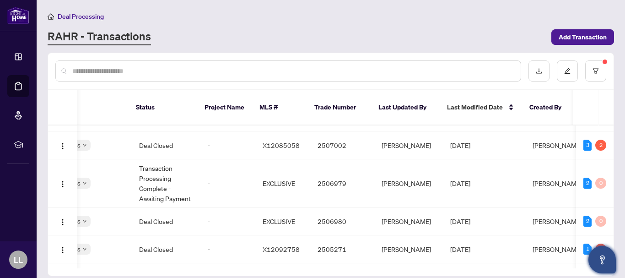
scroll to position [286, 256]
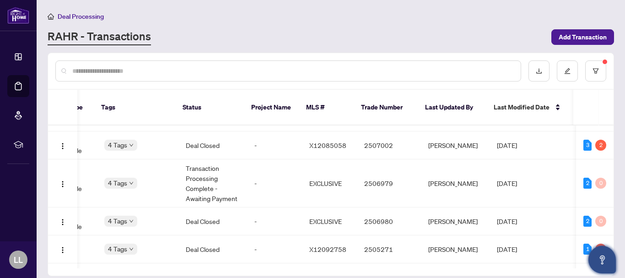
click at [511, 259] on div "Ticket Number Property Address Transaction Type Tags Status Project Name MLS # …" at bounding box center [331, 183] width 566 height 186
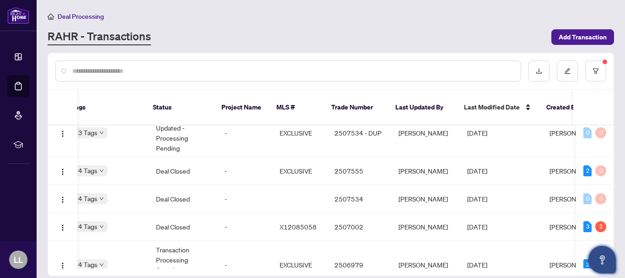
scroll to position [0, 241]
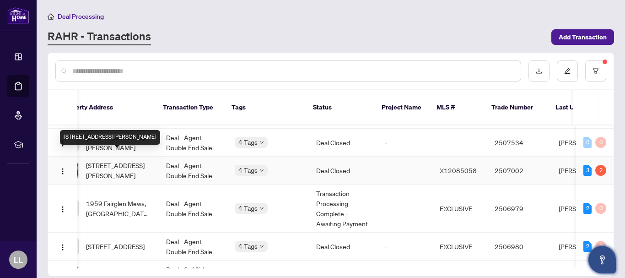
click at [119, 160] on span "52-125 Pickford Dr, Kanata, Ontario K2L 2C3, Canada" at bounding box center [118, 170] width 65 height 20
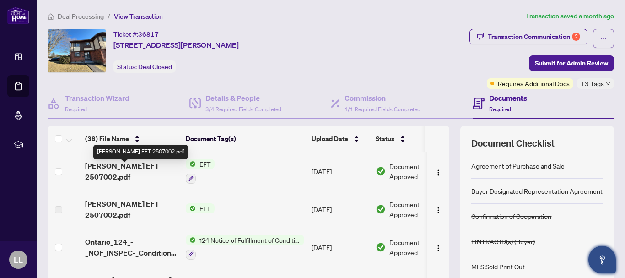
click at [119, 172] on span "Lloyd EFT 2507002.pdf" at bounding box center [131, 171] width 93 height 22
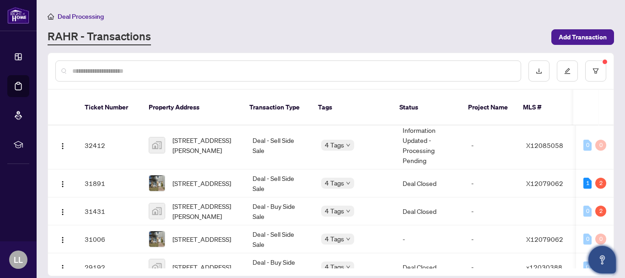
scroll to position [443, 0]
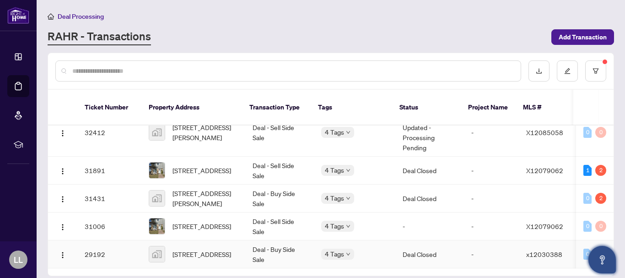
click at [384, 255] on td "4 Tags" at bounding box center [354, 254] width 81 height 28
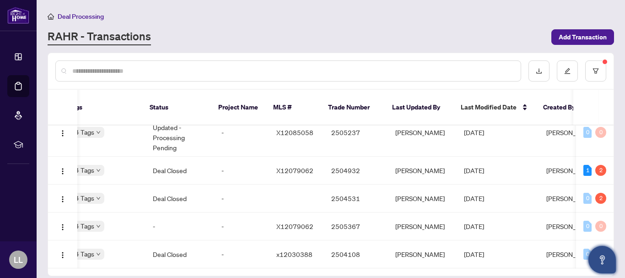
scroll to position [0, 262]
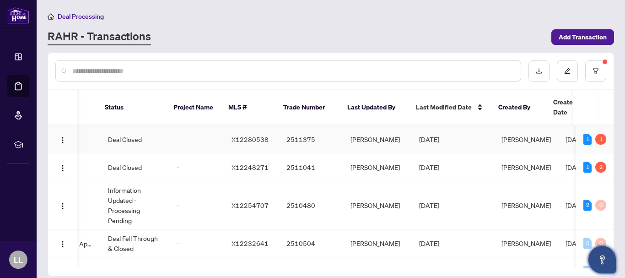
click at [247, 135] on span "X12280538" at bounding box center [250, 139] width 37 height 8
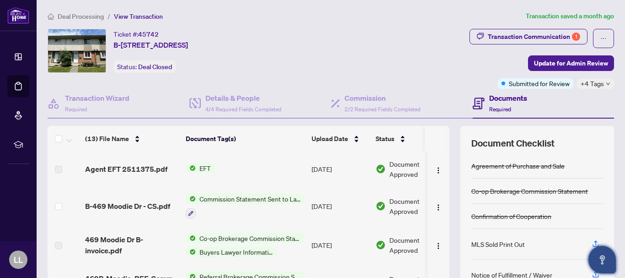
click at [209, 168] on span "EFT" at bounding box center [205, 168] width 19 height 10
click at [144, 168] on span "Agent EFT 2511375.pdf" at bounding box center [126, 168] width 82 height 11
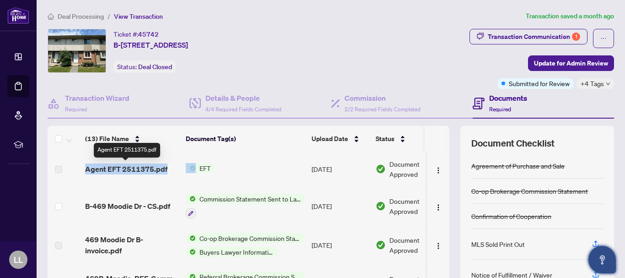
click at [144, 168] on span "Agent EFT 2511375.pdf" at bounding box center [126, 168] width 82 height 11
click at [203, 167] on span "EFT" at bounding box center [205, 168] width 19 height 10
click at [142, 171] on span "Agent EFT 2511375.pdf" at bounding box center [126, 168] width 82 height 11
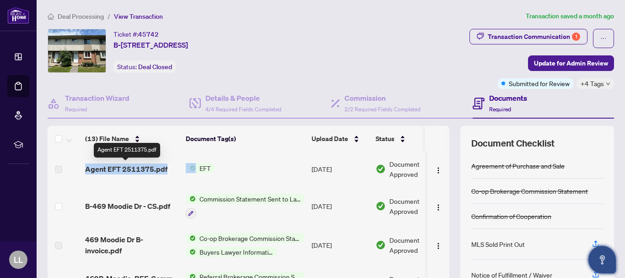
click at [142, 171] on span "Agent EFT 2511375.pdf" at bounding box center [126, 168] width 82 height 11
click at [144, 185] on td "Agent EFT 2511375.pdf" at bounding box center [131, 169] width 101 height 35
click at [114, 168] on span "Agent EFT 2511375.pdf" at bounding box center [126, 168] width 82 height 11
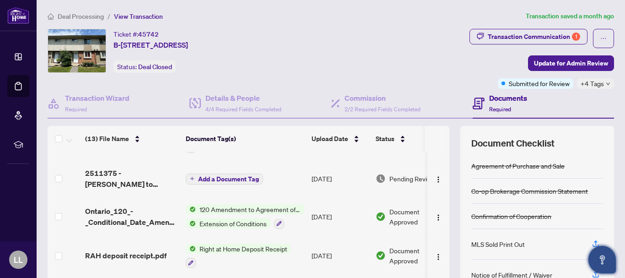
scroll to position [234, 0]
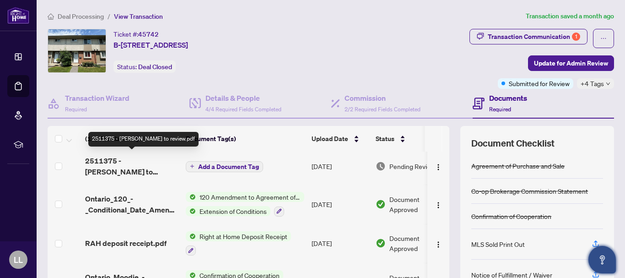
click at [143, 162] on span "2511375 - TS Lloyd to review.pdf" at bounding box center [131, 166] width 93 height 22
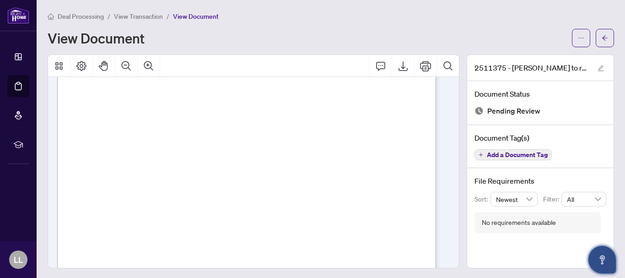
scroll to position [233, 0]
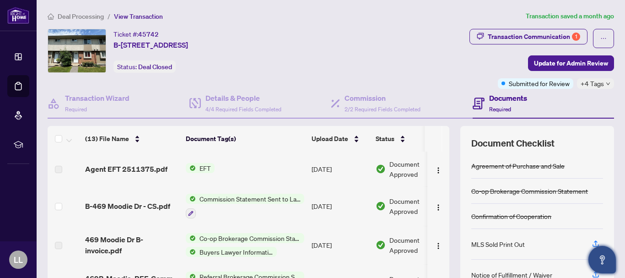
click at [233, 201] on span "Commission Statement Sent to Lawyer" at bounding box center [250, 199] width 109 height 10
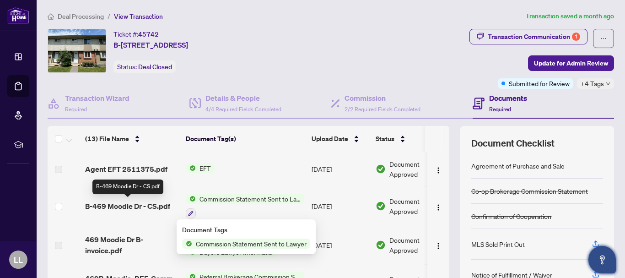
click at [153, 205] on span "B-469 Moodie Dr - CS.pdf" at bounding box center [127, 206] width 85 height 11
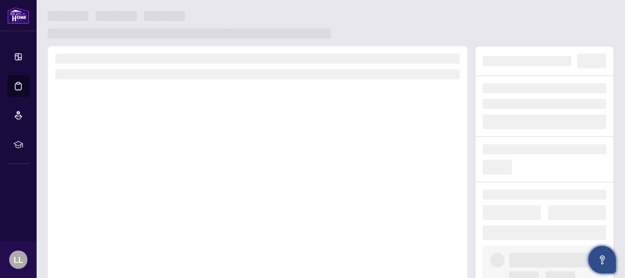
click at [153, 205] on div at bounding box center [258, 173] width 420 height 255
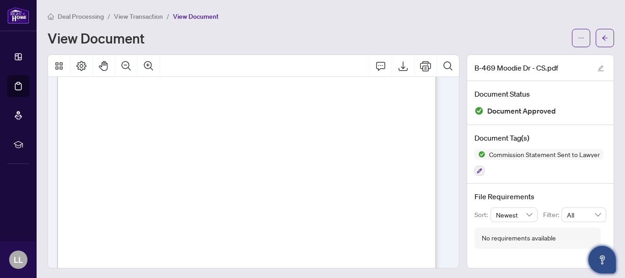
scroll to position [563, 0]
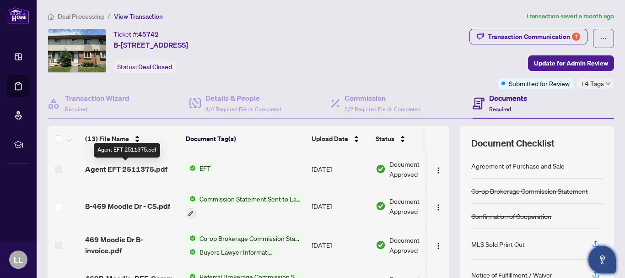
click at [121, 169] on span "Agent EFT 2511375.pdf" at bounding box center [126, 168] width 82 height 11
click at [179, 167] on td "Agent EFT 2511375.pdf" at bounding box center [131, 169] width 101 height 35
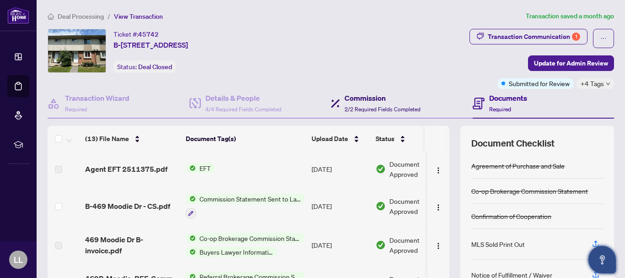
click at [360, 99] on h4 "Commission" at bounding box center [383, 97] width 76 height 11
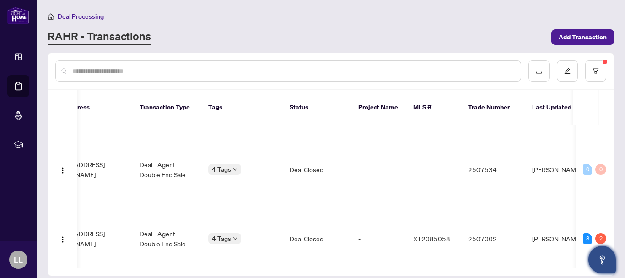
scroll to position [358, 105]
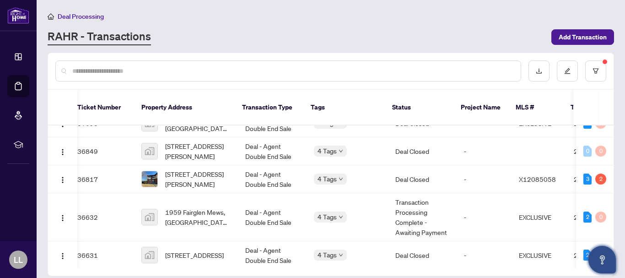
click at [200, 141] on span "4534 Dora Crescent, Ottawa, ON, Canada" at bounding box center [197, 151] width 65 height 20
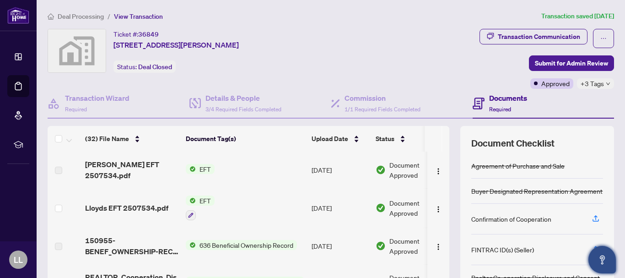
click at [137, 209] on span "Lloyds EFT 2507534.pdf" at bounding box center [126, 207] width 83 height 11
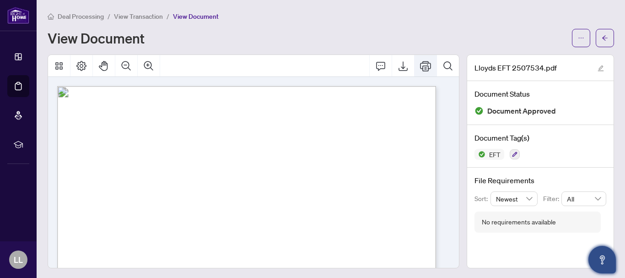
click at [420, 67] on icon "Print" at bounding box center [425, 65] width 11 height 11
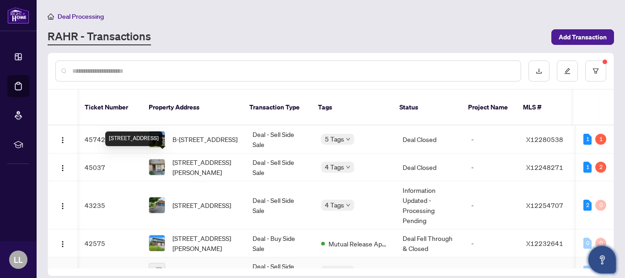
click at [173, 266] on span "15-2669 Southvale Crescent, Ottawa, ON, Canada" at bounding box center [202, 271] width 59 height 10
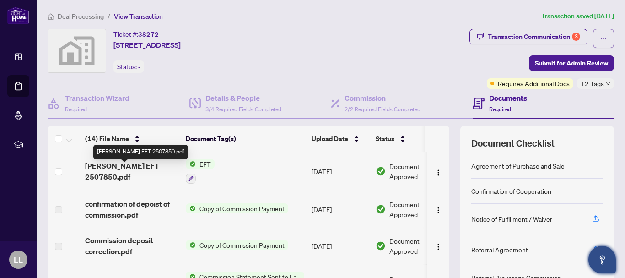
click at [150, 167] on span "Lloyd EFT 2507850.pdf" at bounding box center [131, 171] width 93 height 22
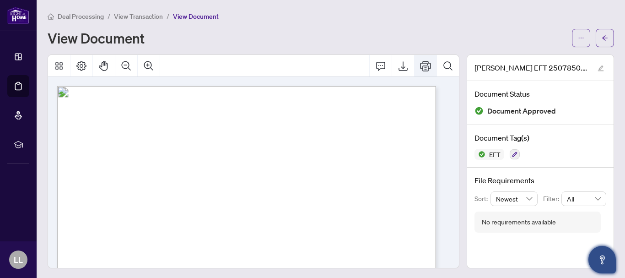
click at [420, 65] on icon "Print" at bounding box center [425, 65] width 11 height 11
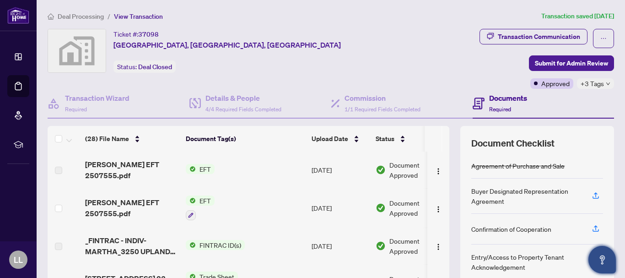
click at [147, 208] on span "Lloyd EFT 2507555.pdf" at bounding box center [131, 208] width 93 height 22
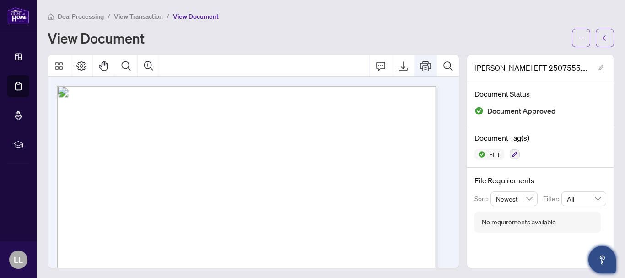
click at [420, 71] on icon "Print" at bounding box center [425, 66] width 11 height 10
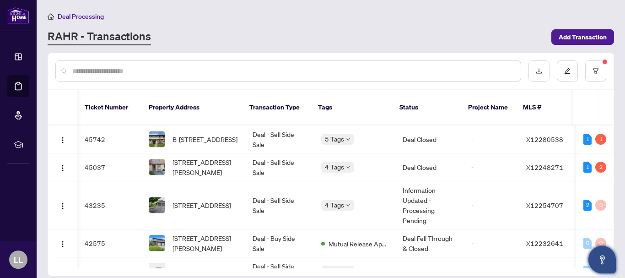
click at [173, 157] on span "6261 Castille Crt, Ottawa, Ontario K1C 1X4, Canada" at bounding box center [205, 167] width 65 height 20
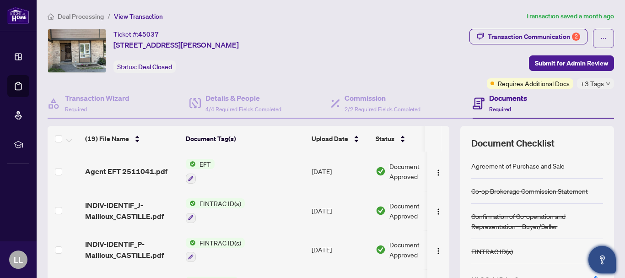
click at [157, 172] on span "Agent EFT 2511041.pdf" at bounding box center [126, 171] width 82 height 11
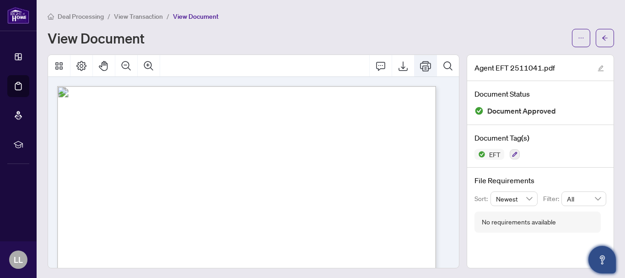
click at [420, 62] on icon "Print" at bounding box center [425, 65] width 11 height 11
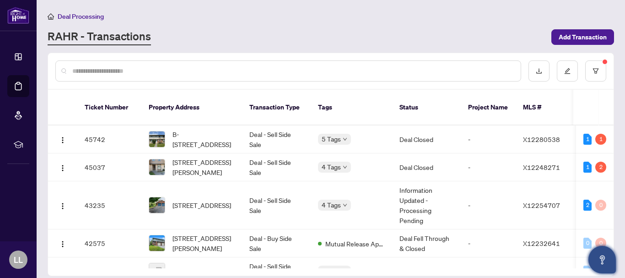
click at [453, 261] on div "Ticket Number Property Address Transaction Type Tags Status Project Name MLS # …" at bounding box center [331, 183] width 566 height 186
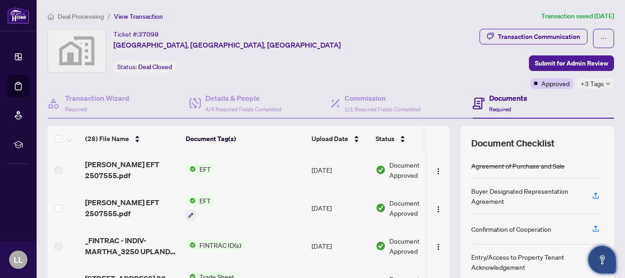
click at [151, 206] on span "Lloyd EFT 2507555.pdf" at bounding box center [131, 208] width 93 height 22
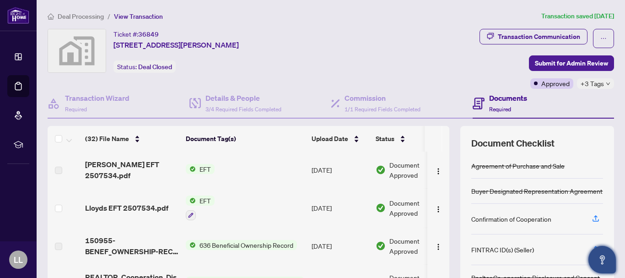
click at [159, 211] on span "Lloyds EFT 2507534.pdf" at bounding box center [126, 207] width 83 height 11
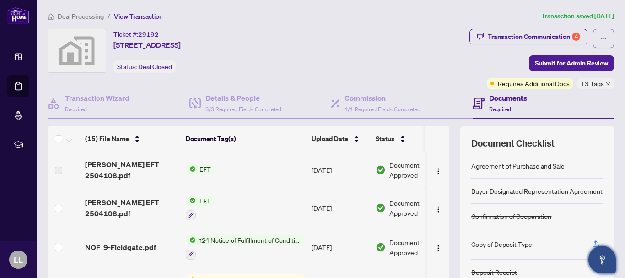
click at [164, 216] on td "Lloyd EFT 2504108.pdf" at bounding box center [131, 207] width 101 height 39
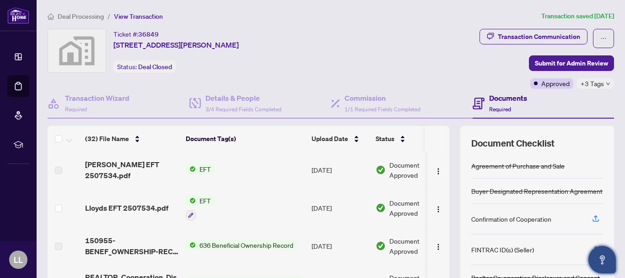
click at [142, 208] on span "Lloyds EFT 2507534.pdf" at bounding box center [126, 207] width 83 height 11
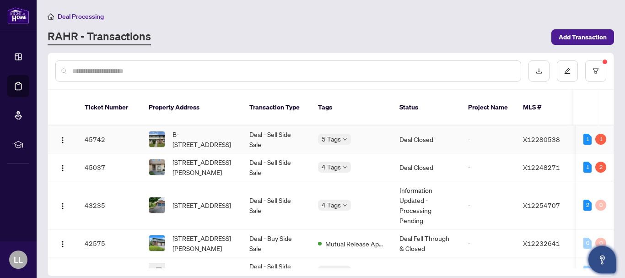
click at [91, 130] on td "45742" at bounding box center [109, 139] width 64 height 28
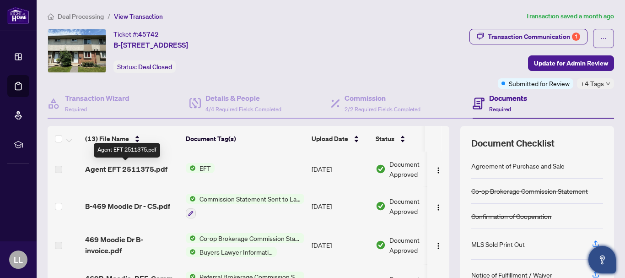
click at [120, 172] on span "Agent EFT 2511375.pdf" at bounding box center [126, 168] width 82 height 11
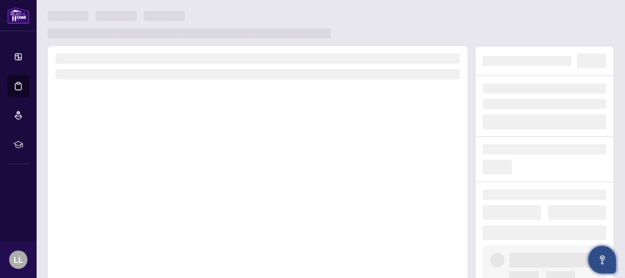
click at [132, 234] on div at bounding box center [258, 173] width 420 height 255
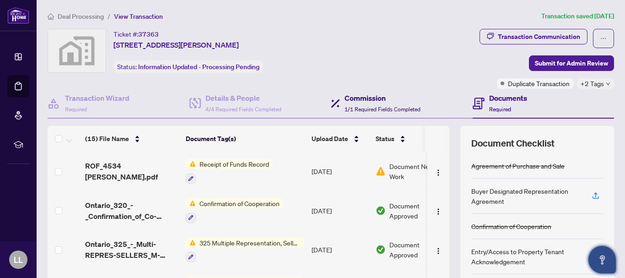
click at [354, 102] on h4 "Commission" at bounding box center [383, 97] width 76 height 11
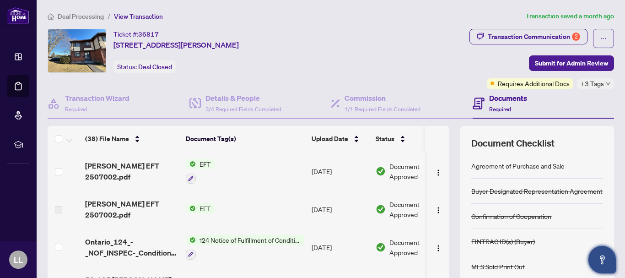
click at [145, 181] on td "Lloyd EFT 2507002.pdf" at bounding box center [131, 171] width 101 height 39
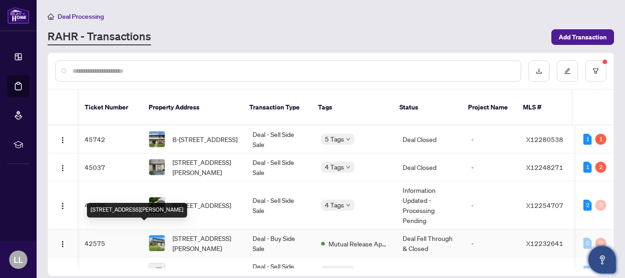
click at [173, 237] on span "1911 Simard Dr, Orleans, Ontario K1C 3B9, Canada" at bounding box center [205, 243] width 65 height 20
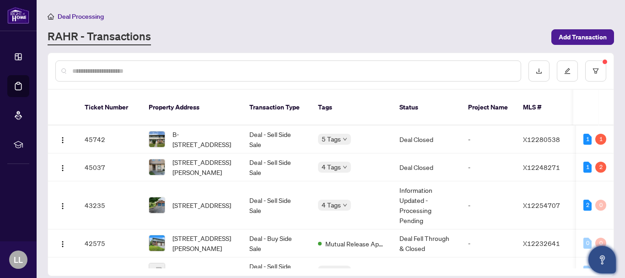
click at [606, 61] on sup at bounding box center [605, 62] width 5 height 5
click at [594, 70] on icon "filter" at bounding box center [595, 70] width 5 height 5
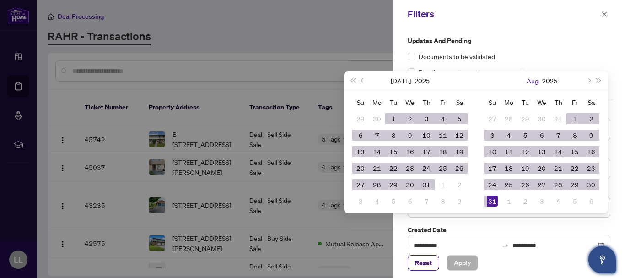
click at [531, 81] on button "Aug" at bounding box center [533, 80] width 12 height 18
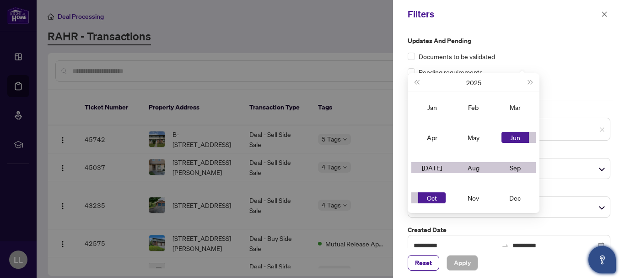
click at [436, 201] on div "Oct" at bounding box center [431, 197] width 27 height 11
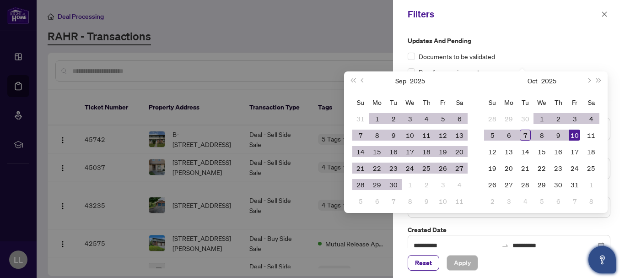
scroll to position [54, 0]
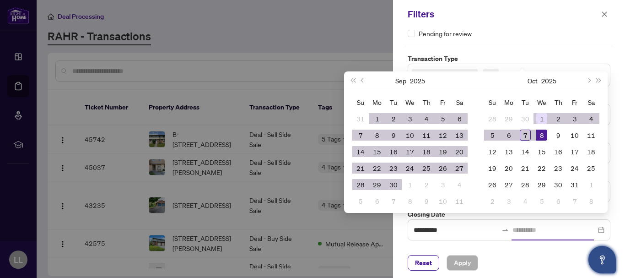
type input "**********"
click at [539, 119] on div "1" at bounding box center [542, 118] width 11 height 11
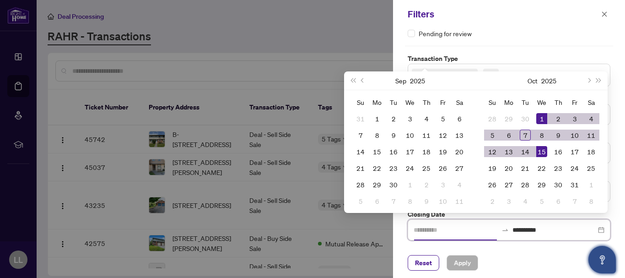
type input "**********"
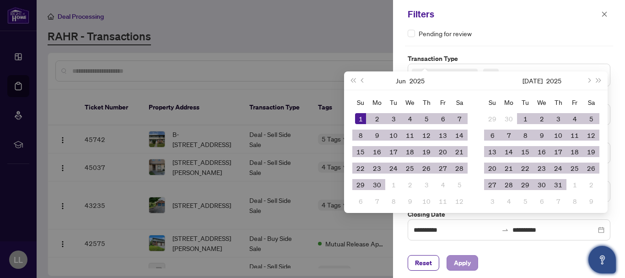
click at [464, 267] on button "Apply" at bounding box center [463, 263] width 32 height 16
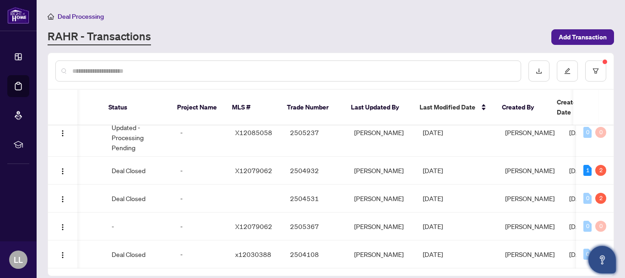
scroll to position [0, 331]
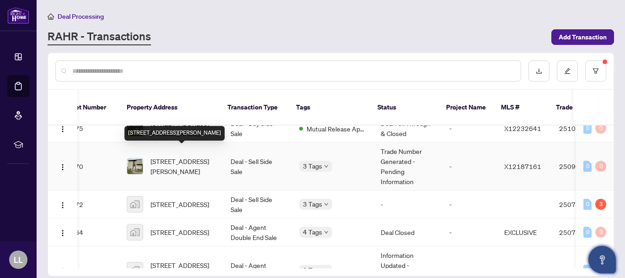
click at [162, 156] on span "1295 Bethamy Lane, Ottawa, Ontario K1J 8P3, Canada" at bounding box center [183, 166] width 65 height 20
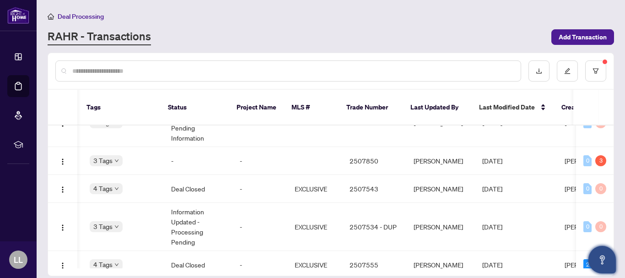
scroll to position [214, 175]
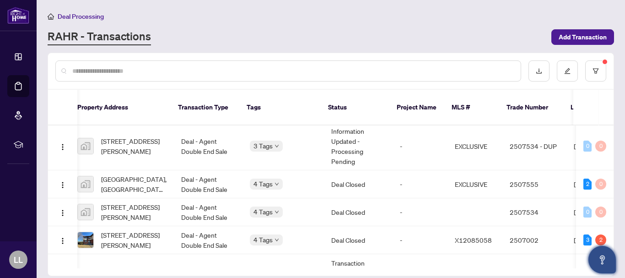
click at [132, 202] on span "4534 Dora Crescent, Ottawa, ON, Canada" at bounding box center [133, 212] width 65 height 20
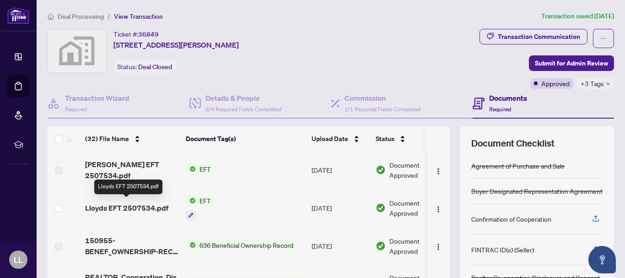
click at [135, 206] on span "Lloyds EFT 2507534.pdf" at bounding box center [126, 207] width 83 height 11
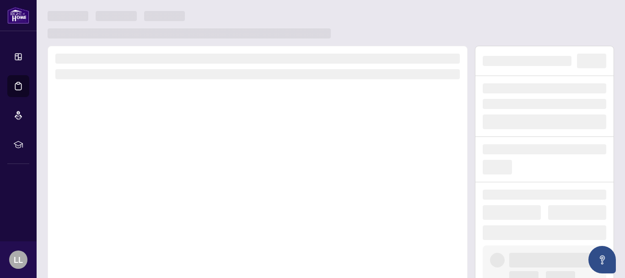
click at [135, 206] on div at bounding box center [258, 173] width 420 height 255
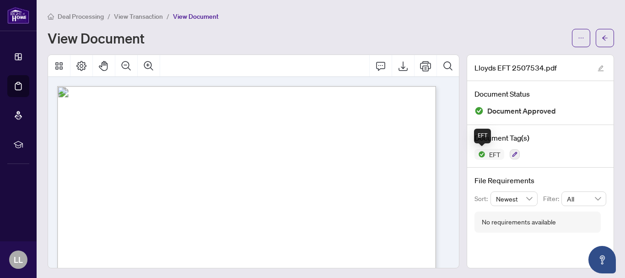
click at [486, 154] on span "EFT" at bounding box center [495, 154] width 19 height 6
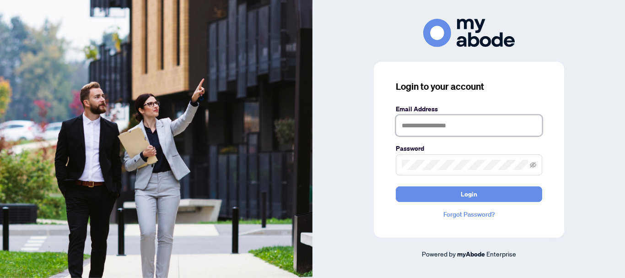
click at [407, 133] on input "text" at bounding box center [469, 125] width 147 height 21
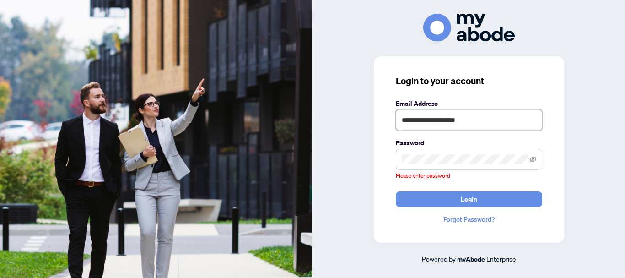
click at [417, 127] on input "**********" at bounding box center [469, 119] width 147 height 21
type input "**********"
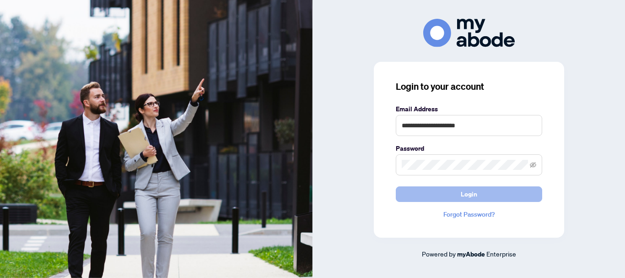
click at [428, 189] on button "Login" at bounding box center [469, 194] width 147 height 16
